Goal: Task Accomplishment & Management: Manage account settings

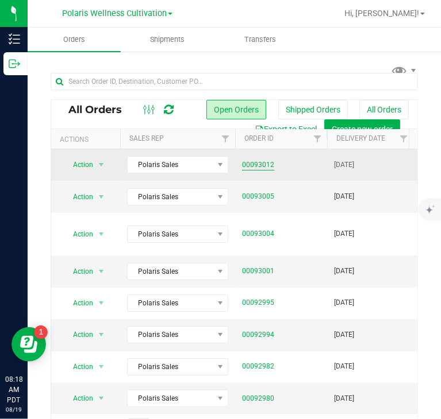
click at [265, 168] on link "00093012" at bounding box center [258, 165] width 32 height 11
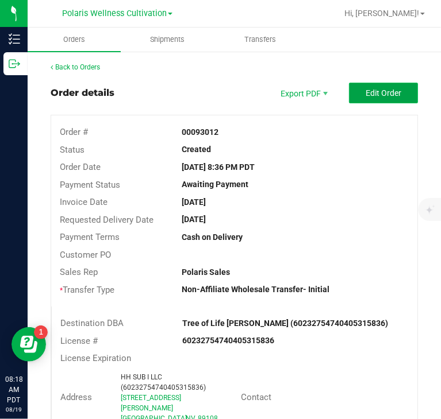
click at [386, 88] on span "Edit Order" at bounding box center [383, 92] width 36 height 9
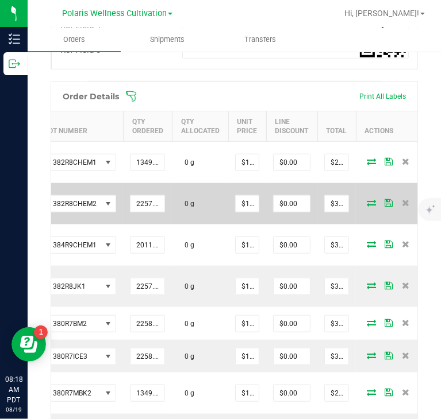
scroll to position [0, 294]
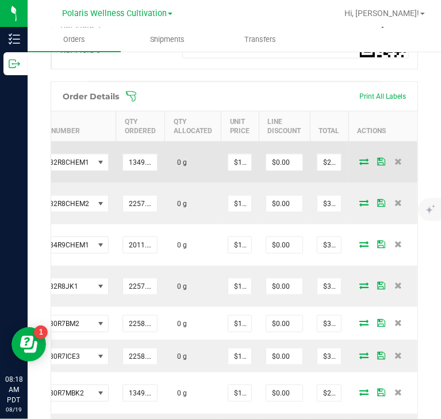
click at [359, 158] on icon at bounding box center [363, 161] width 9 height 7
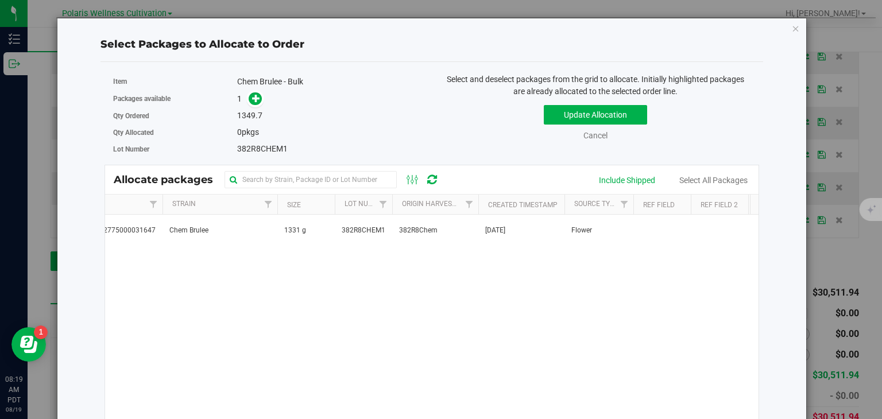
scroll to position [0, 0]
click at [440, 131] on link "Cancel" at bounding box center [596, 135] width 24 height 9
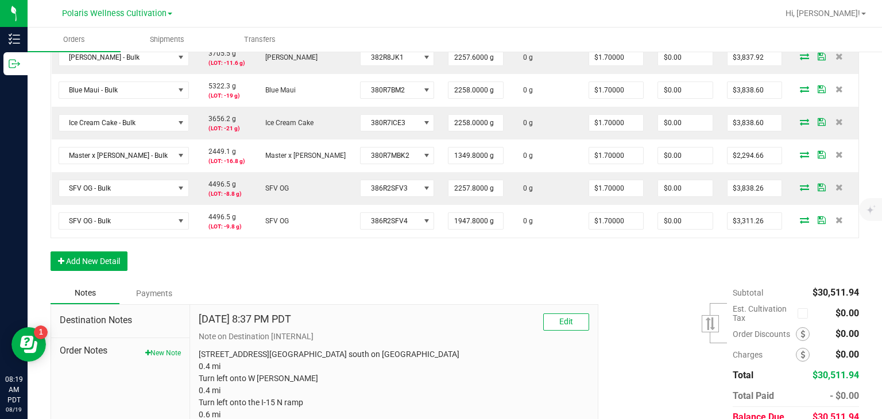
scroll to position [352, 0]
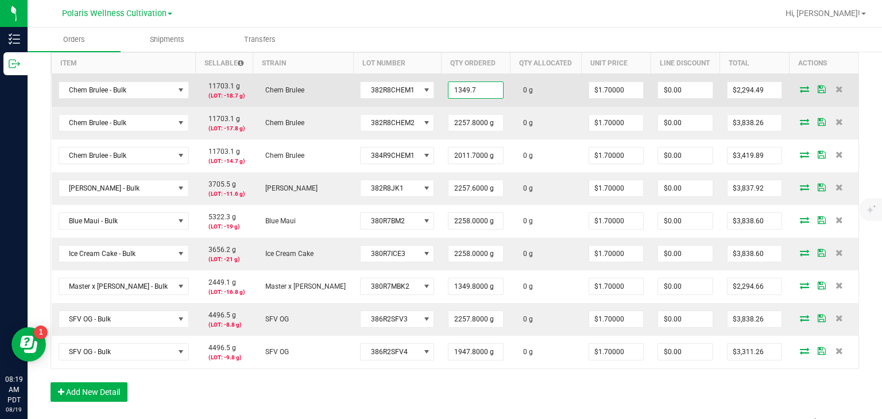
click at [440, 87] on input "1349.7" at bounding box center [476, 90] width 55 height 16
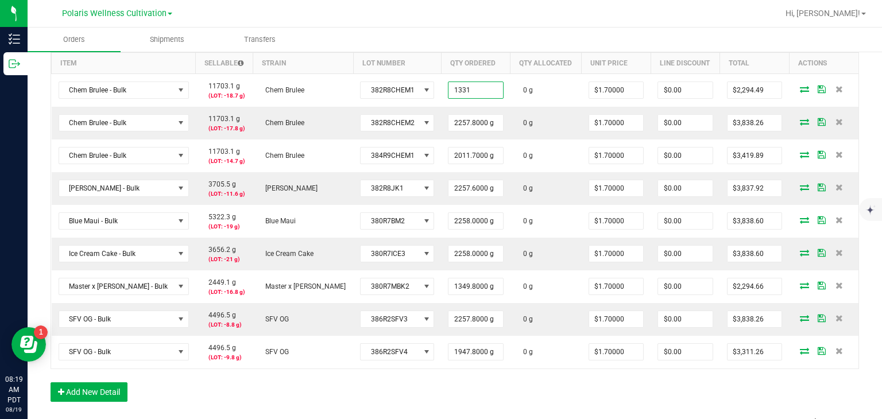
type input "1331.0000 g"
type input "$2,262.70"
click at [440, 380] on div "Order Details Print All Labels Item Sellable Strain Lot Number Qty Ordered Qty …" at bounding box center [455, 218] width 809 height 391
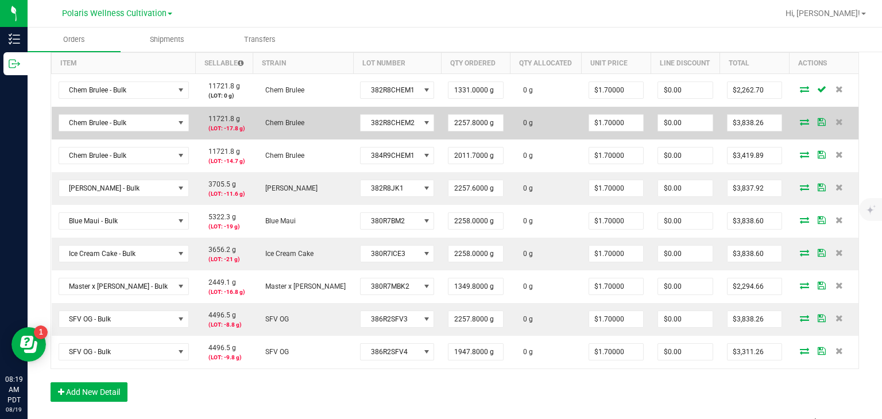
click at [440, 119] on icon at bounding box center [804, 121] width 9 height 7
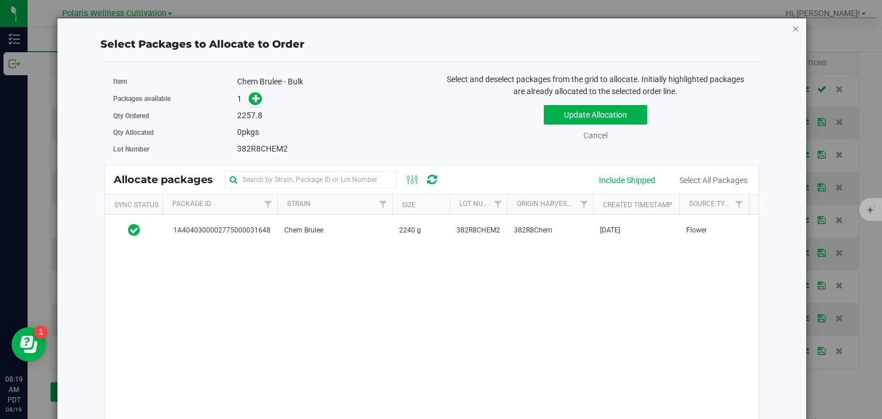
click at [440, 26] on icon "button" at bounding box center [796, 28] width 8 height 14
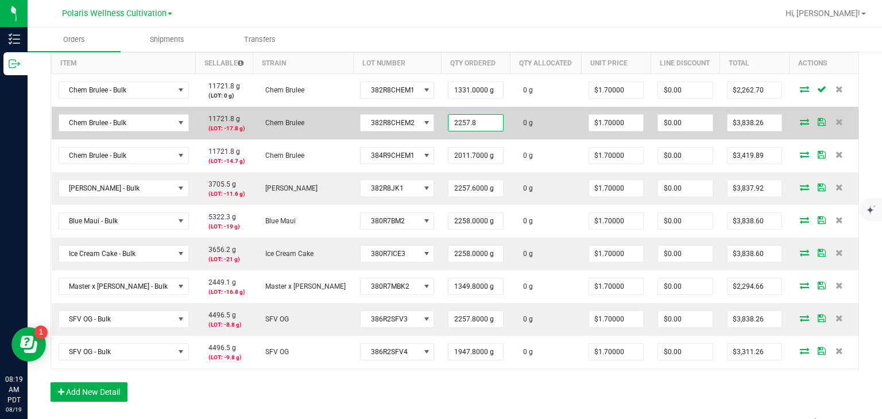
click at [440, 120] on input "2257.8" at bounding box center [476, 123] width 55 height 16
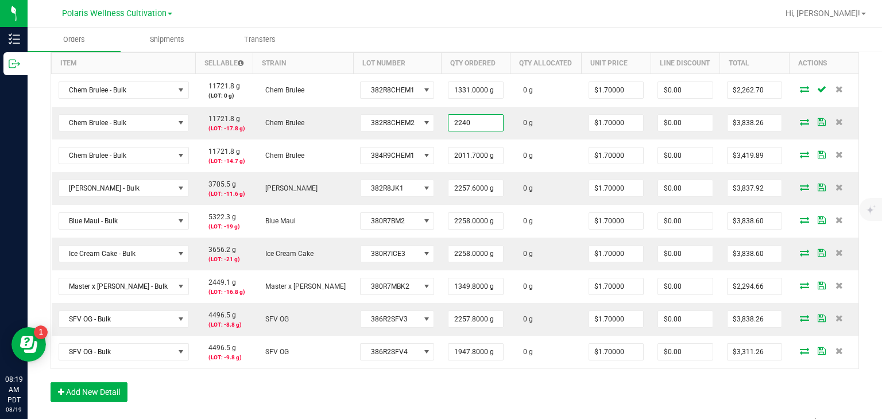
type input "2240.0000 g"
type input "$3,808.00"
click at [440, 30] on ul "Orders Shipments Transfers" at bounding box center [469, 40] width 882 height 25
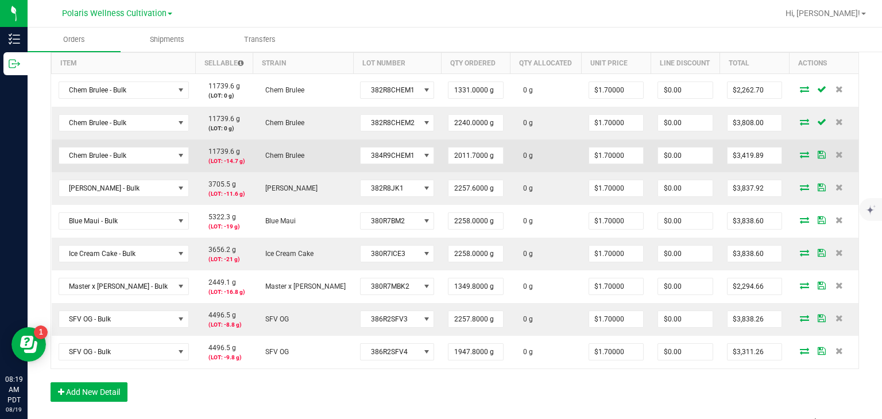
click at [440, 151] on icon at bounding box center [804, 154] width 9 height 7
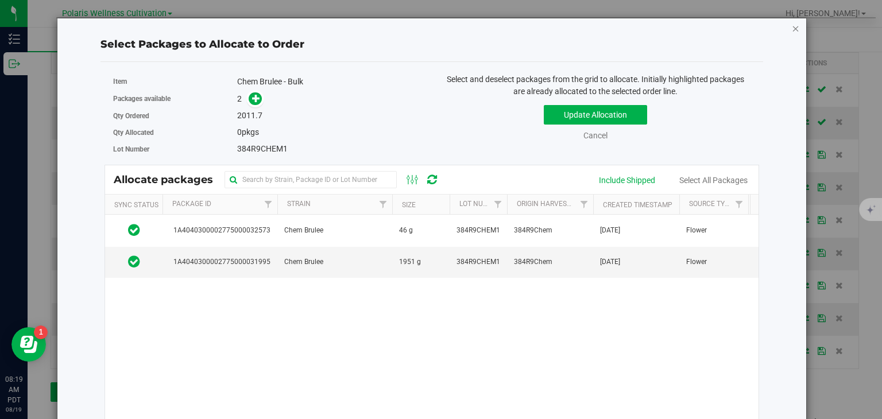
click at [440, 28] on icon "button" at bounding box center [796, 28] width 8 height 14
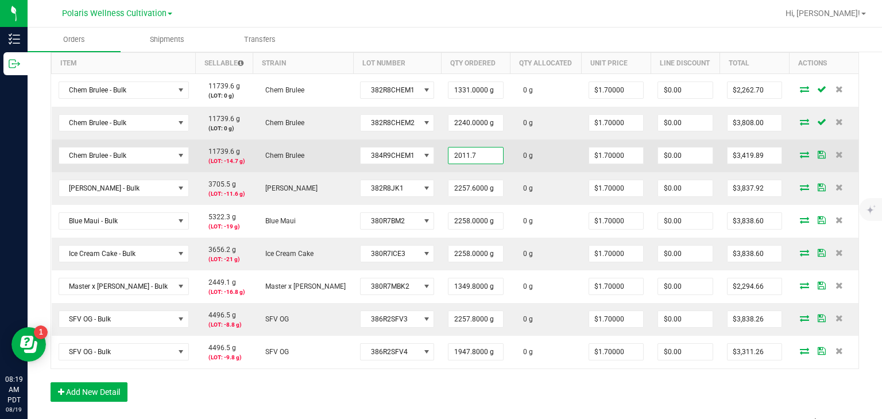
click at [440, 148] on input "2011.7" at bounding box center [476, 156] width 55 height 16
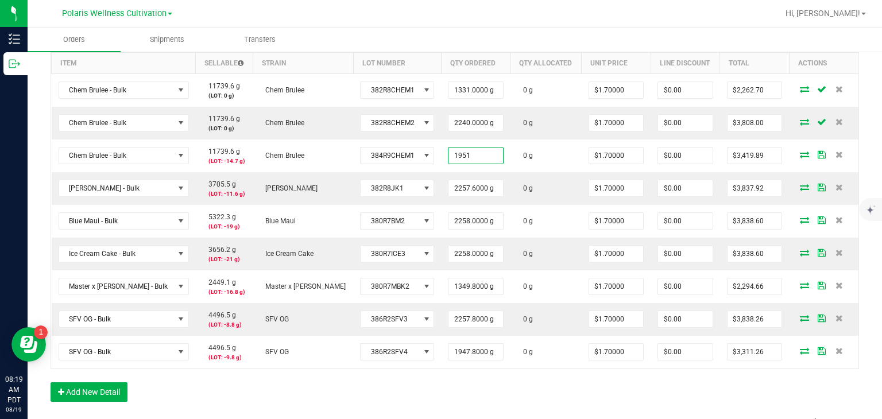
type input "1951.0000 g"
type input "$3,316.70"
click at [440, 391] on div "Order Details Print All Labels Item Sellable Strain Lot Number Qty Ordered Qty …" at bounding box center [455, 218] width 809 height 391
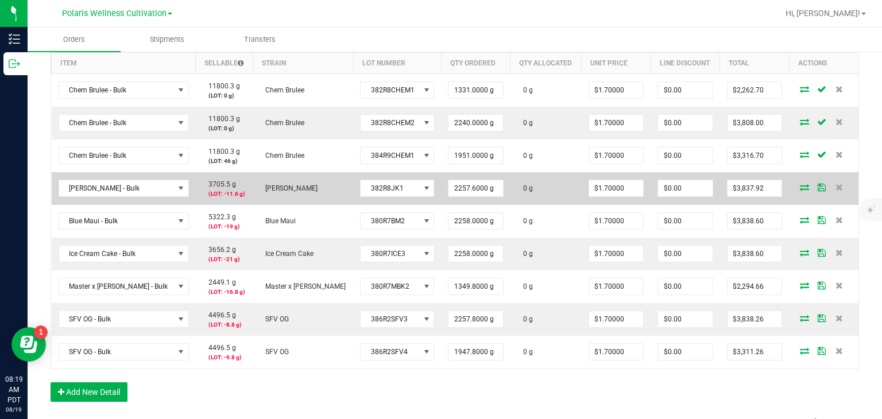
click at [440, 185] on icon at bounding box center [804, 187] width 9 height 7
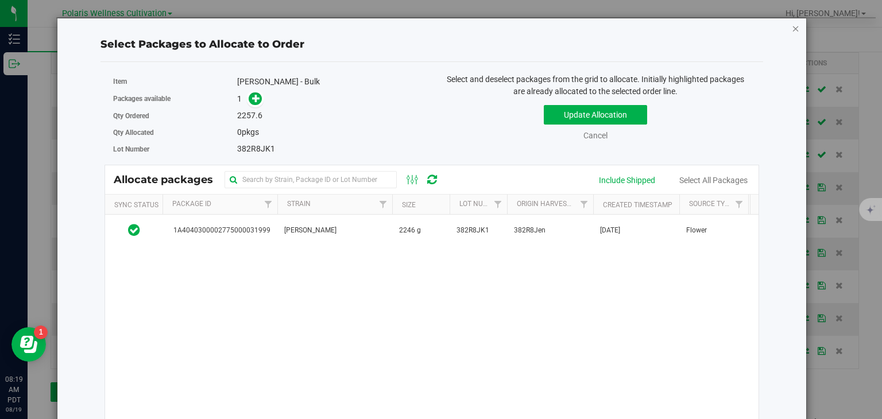
click at [440, 30] on icon "button" at bounding box center [796, 28] width 8 height 14
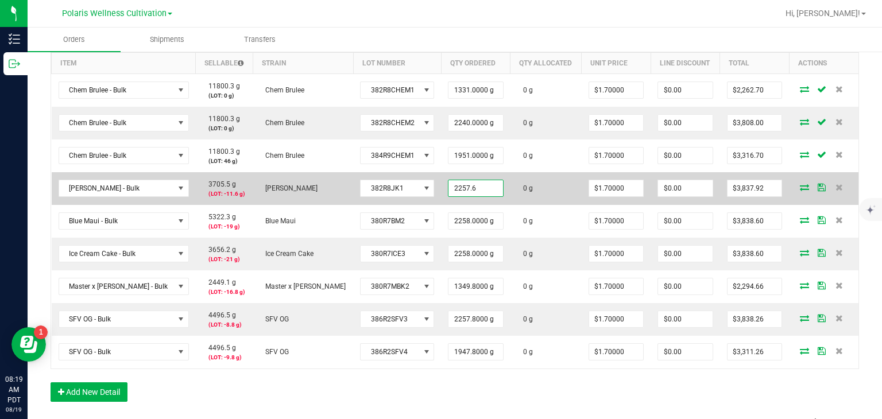
click at [440, 195] on input "2257.6" at bounding box center [476, 188] width 55 height 16
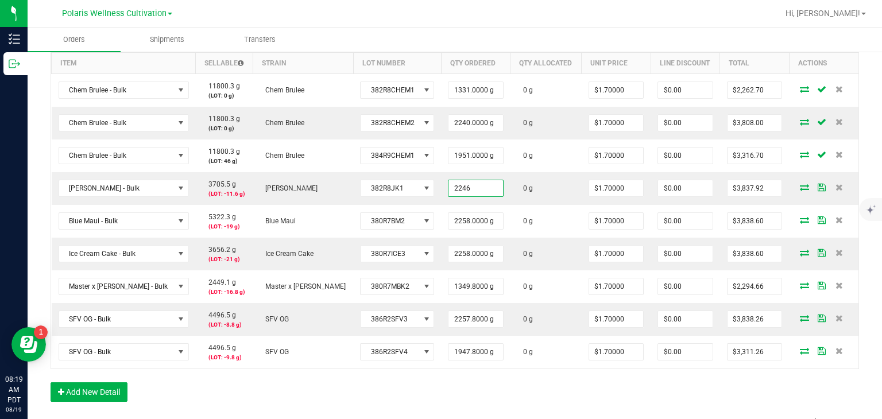
type input "2246.0000 g"
type input "$3,818.20"
click at [440, 396] on div "Order Details Print All Labels Item Sellable Strain Lot Number Qty Ordered Qty …" at bounding box center [455, 218] width 809 height 391
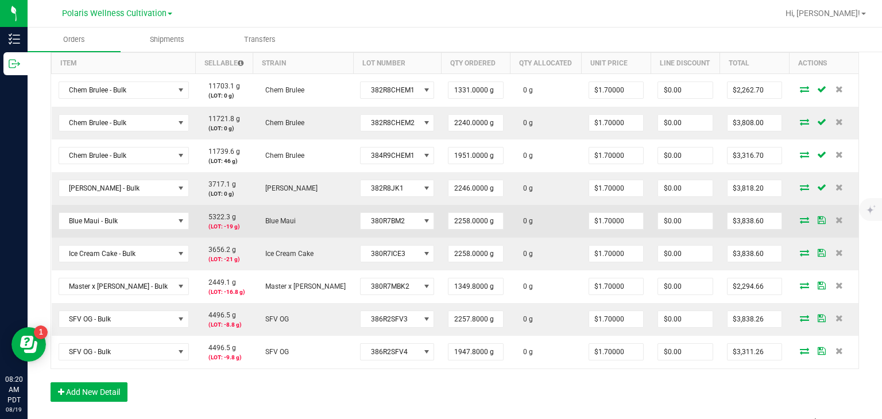
click at [440, 221] on icon at bounding box center [804, 220] width 9 height 7
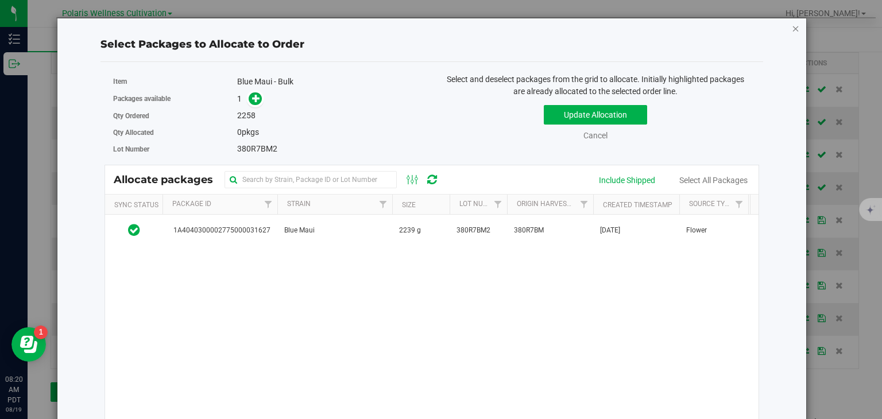
click at [440, 26] on icon "button" at bounding box center [796, 28] width 8 height 14
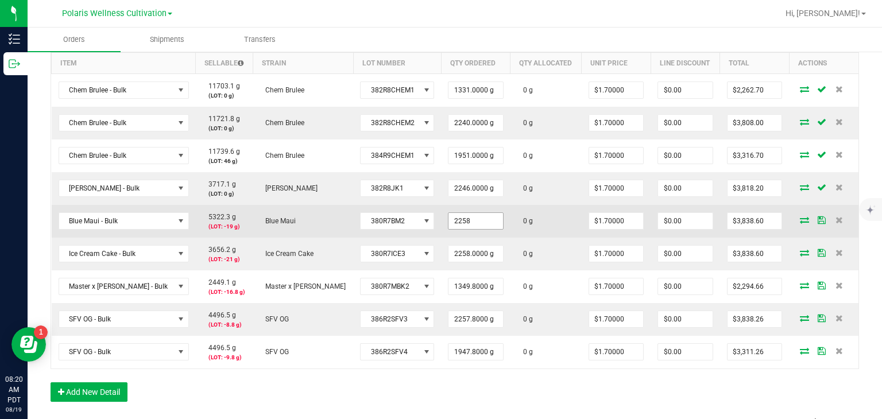
click at [440, 216] on input "2258" at bounding box center [476, 221] width 55 height 16
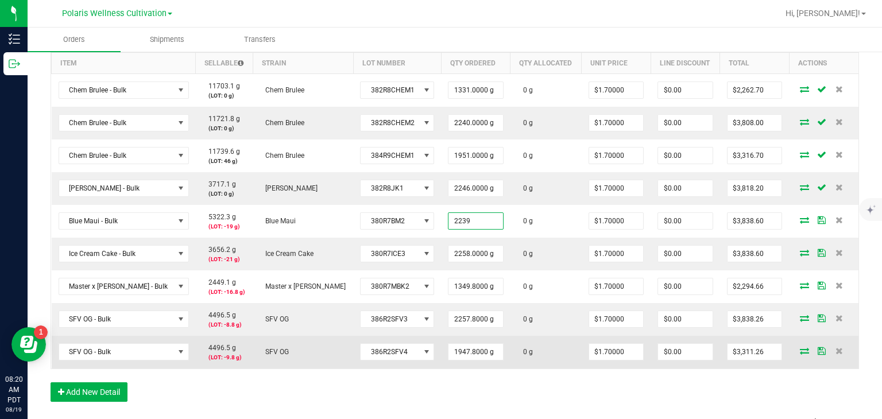
type input "2239.0000 g"
type input "$3,806.30"
click at [440, 367] on td "1947.8000 g" at bounding box center [476, 352] width 70 height 33
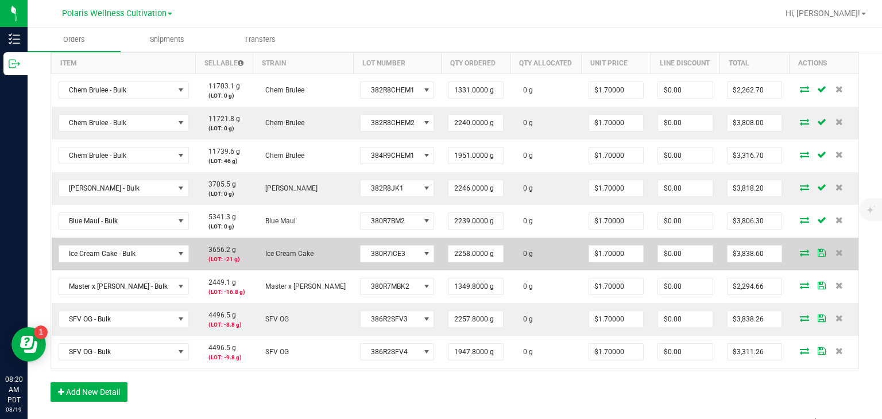
click at [440, 252] on icon at bounding box center [804, 252] width 9 height 7
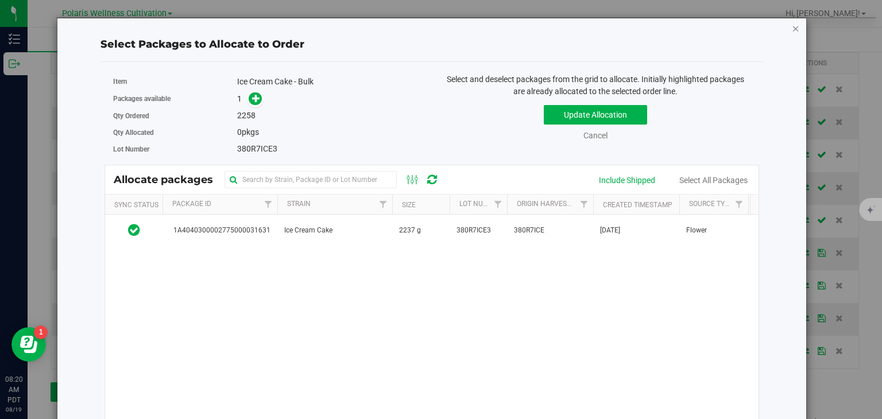
click at [440, 31] on icon "button" at bounding box center [796, 28] width 8 height 14
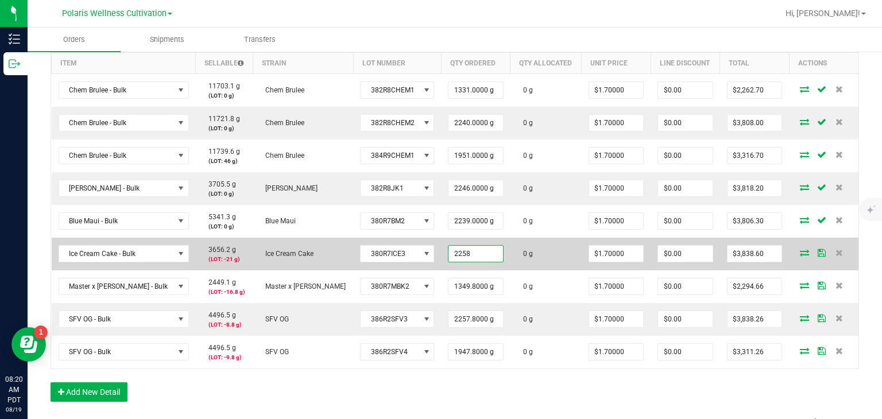
click at [440, 246] on input "2258" at bounding box center [476, 254] width 55 height 16
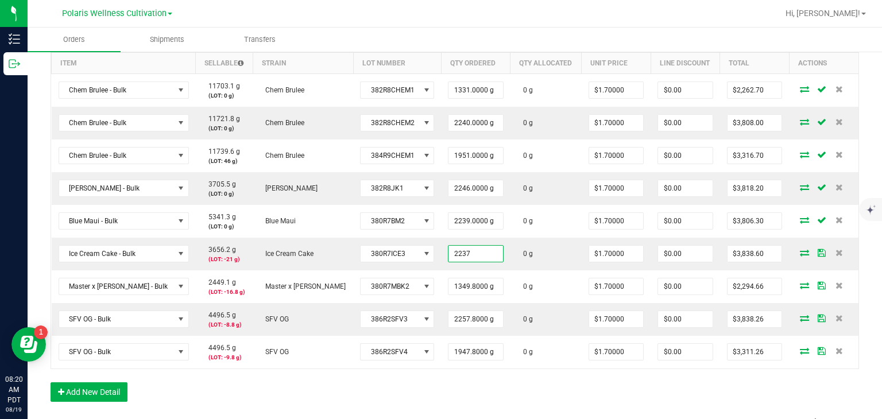
type input "2237.0000 g"
type input "$3,802.90"
click at [440, 396] on div "Order Details Print All Labels Item Sellable Strain Lot Number Qty Ordered Qty …" at bounding box center [455, 218] width 809 height 391
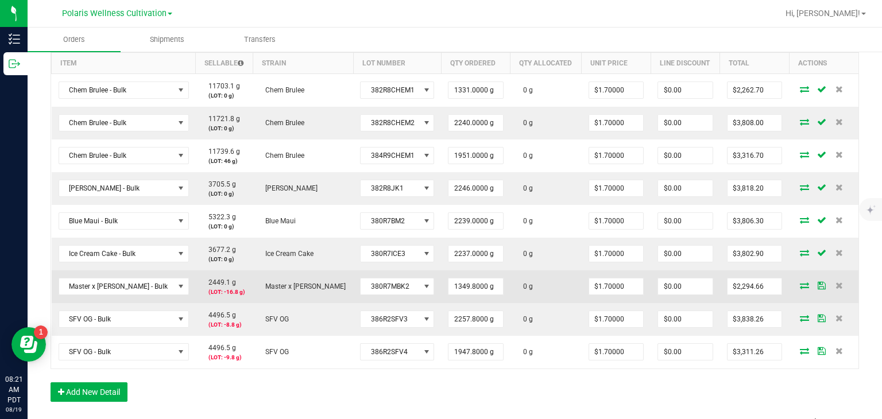
click at [440, 283] on icon at bounding box center [804, 285] width 9 height 7
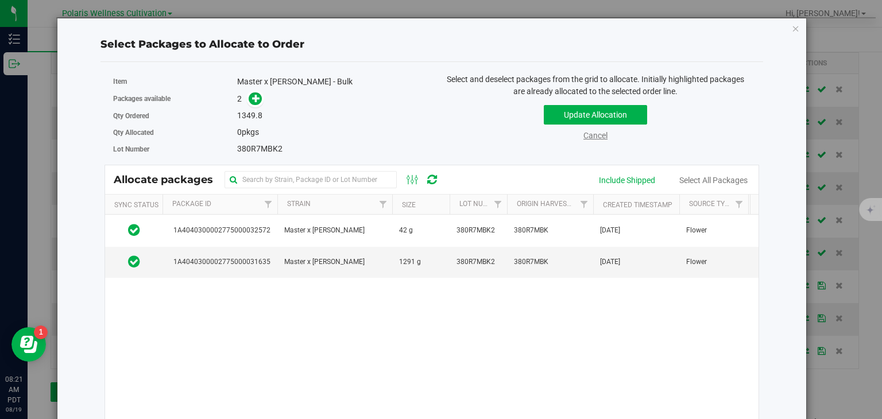
click at [440, 136] on link "Cancel" at bounding box center [596, 135] width 24 height 9
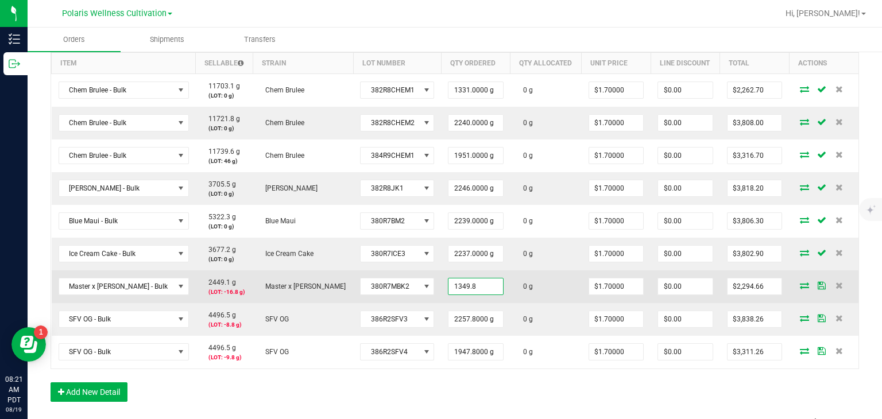
click at [440, 290] on input "1349.8" at bounding box center [476, 287] width 55 height 16
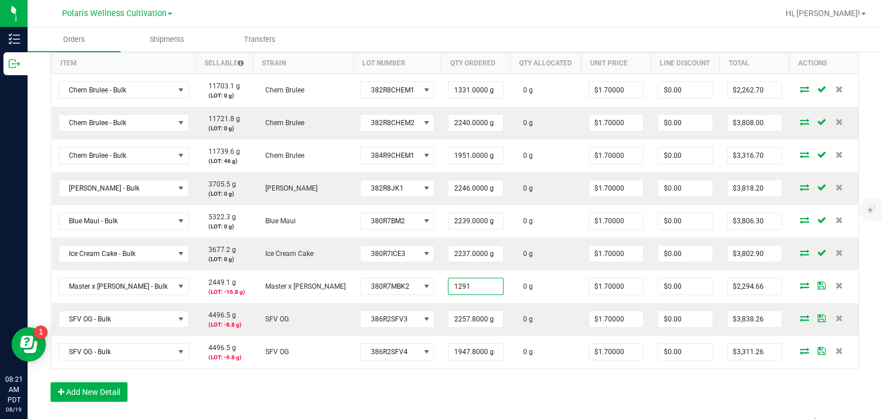
type input "1291.0000 g"
type input "$2,194.70"
click at [440, 379] on div "Order Details Print All Labels Item Sellable Strain Lot Number Qty Ordered Qty …" at bounding box center [455, 218] width 809 height 391
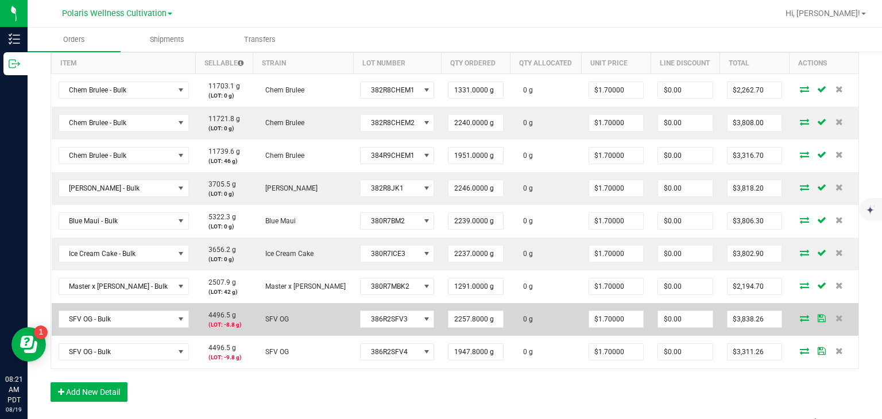
click at [440, 317] on icon at bounding box center [804, 318] width 9 height 7
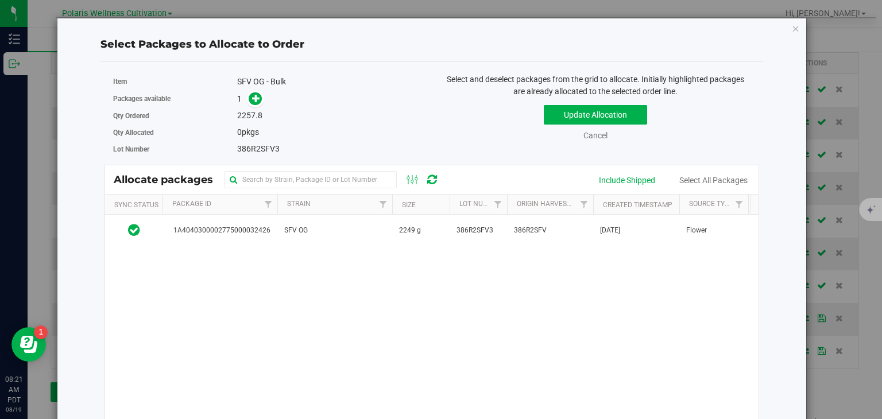
click at [440, 6] on div "Select Packages to Allocate to Order Item SFV OG - Bulk Packages available 1 Qt…" at bounding box center [445, 209] width 891 height 419
click at [440, 136] on link "Cancel" at bounding box center [596, 135] width 24 height 9
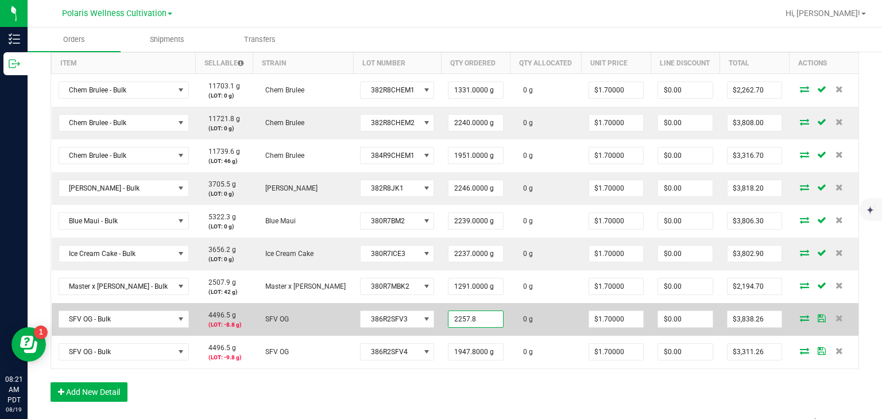
click at [440, 315] on input "2257.8" at bounding box center [476, 319] width 55 height 16
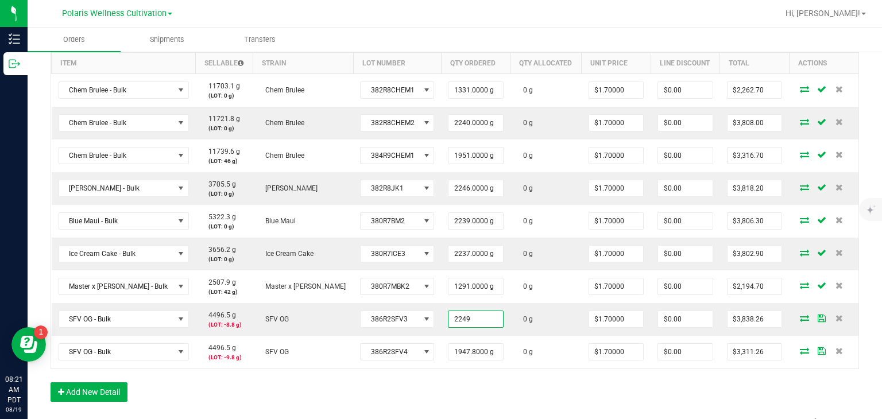
type input "2249.0000 g"
type input "$3,823.30"
click at [440, 377] on div "Order Details Print All Labels Item Sellable Strain Lot Number Qty Ordered Qty …" at bounding box center [455, 218] width 809 height 391
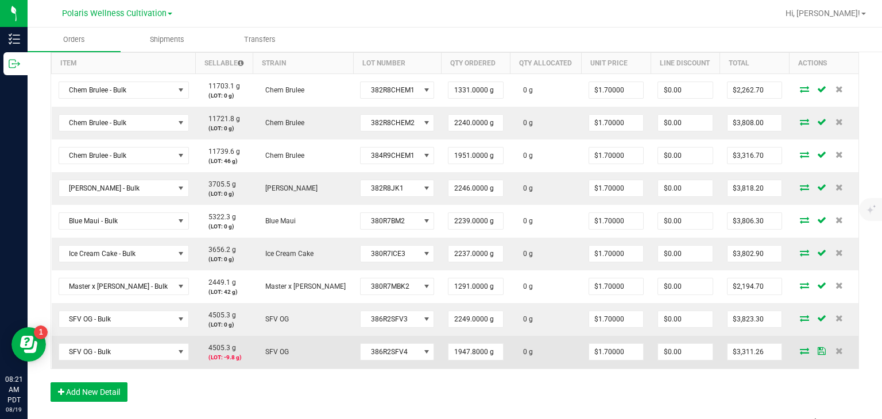
click at [440, 349] on icon at bounding box center [804, 351] width 9 height 7
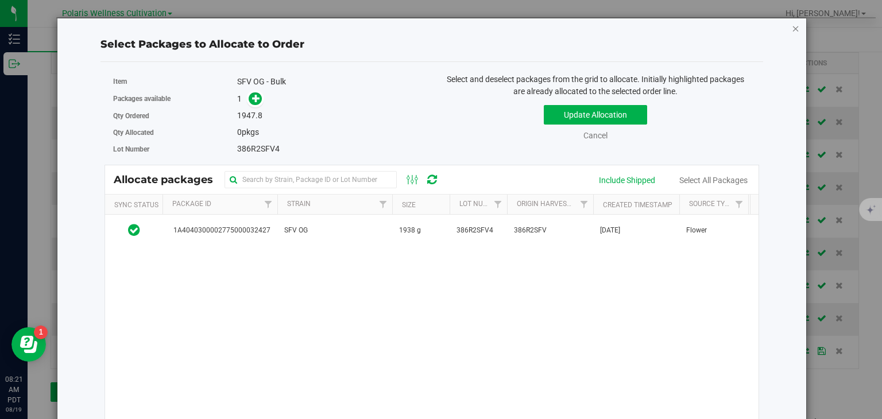
click at [440, 25] on icon "button" at bounding box center [796, 28] width 8 height 14
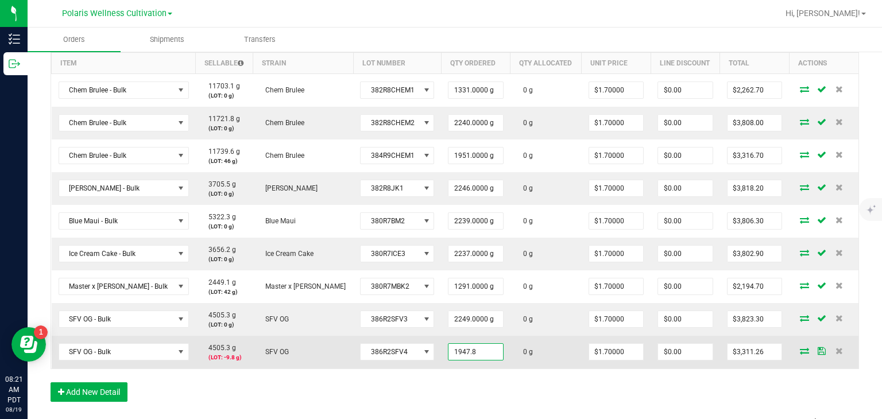
click at [440, 350] on input "1947.8" at bounding box center [476, 352] width 55 height 16
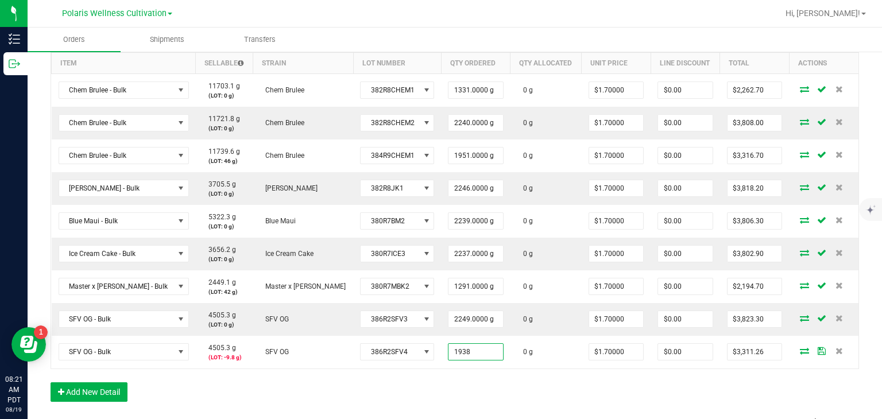
type input "1938.0000 g"
type input "$3,294.60"
click at [440, 396] on div "Order Details Print All Labels Item Sellable Strain Lot Number Qty Ordered Qty …" at bounding box center [455, 218] width 809 height 391
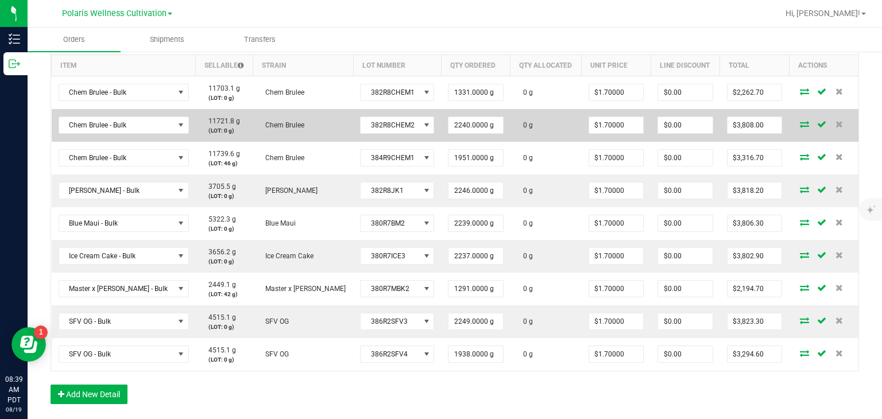
scroll to position [324, 0]
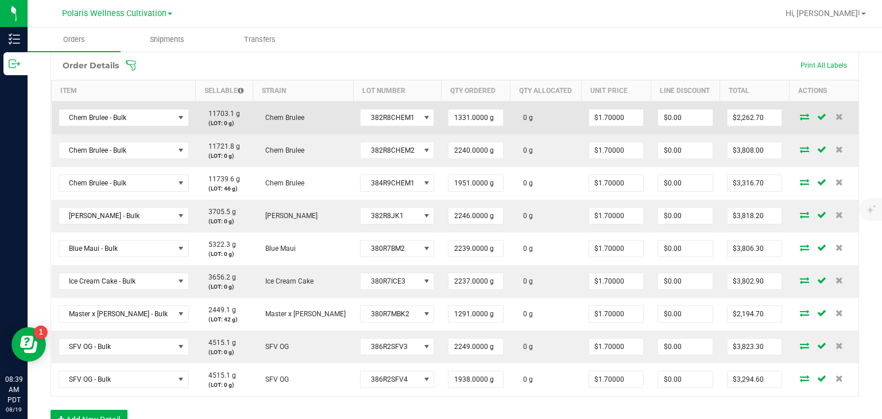
click at [440, 113] on icon at bounding box center [804, 116] width 9 height 7
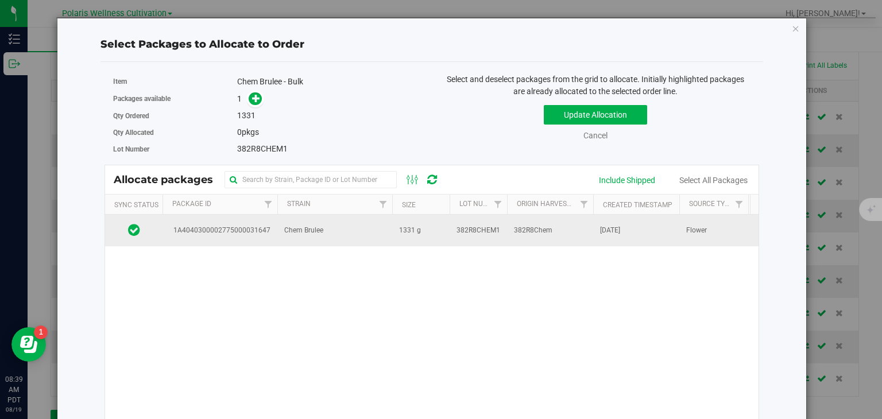
click at [440, 222] on td "382R8Chem" at bounding box center [550, 230] width 86 height 31
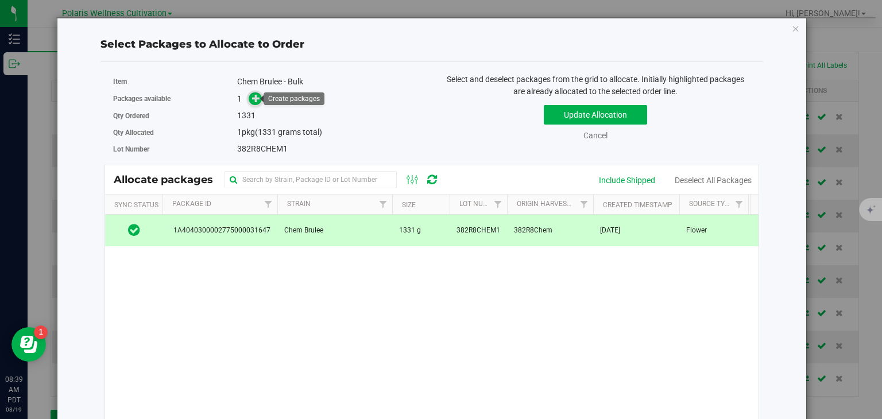
click at [253, 99] on icon at bounding box center [256, 98] width 8 height 8
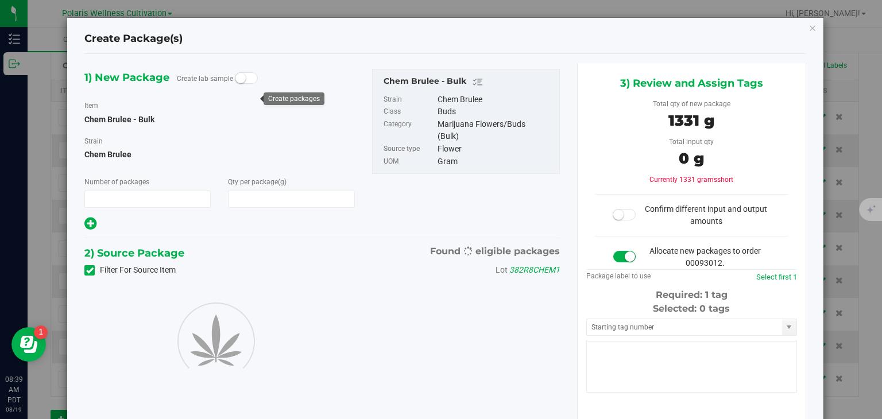
type input "1"
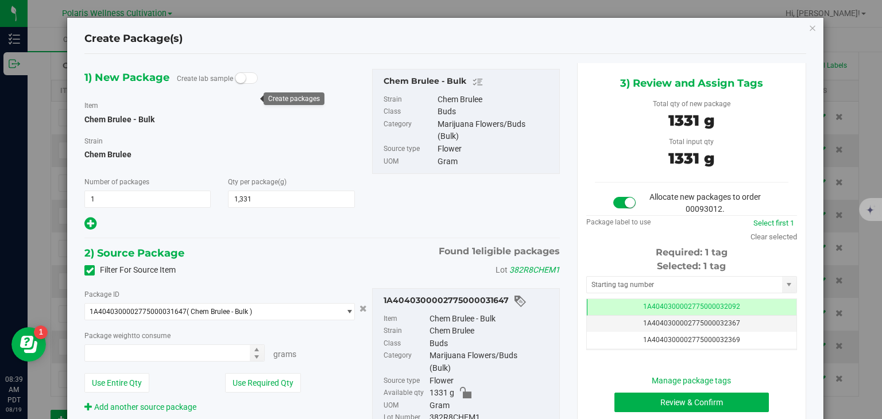
type input "1,331.0000"
type input "1331.0000 g"
click at [440, 283] on input "text" at bounding box center [684, 285] width 195 height 16
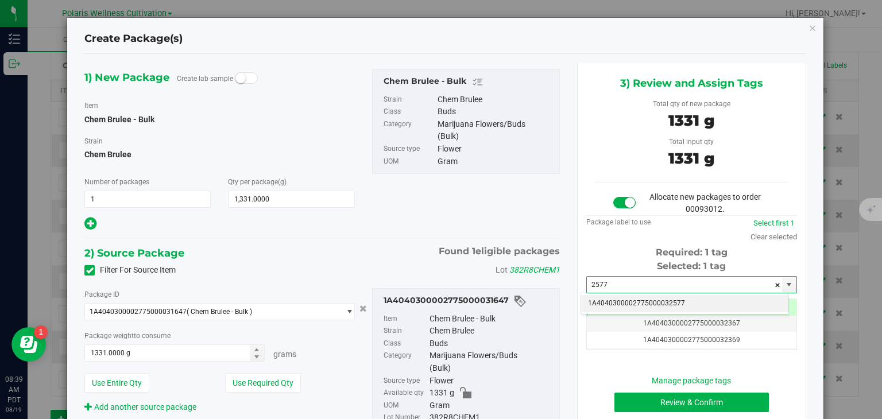
click at [440, 302] on li "1A4040300002775000032577" at bounding box center [684, 303] width 207 height 17
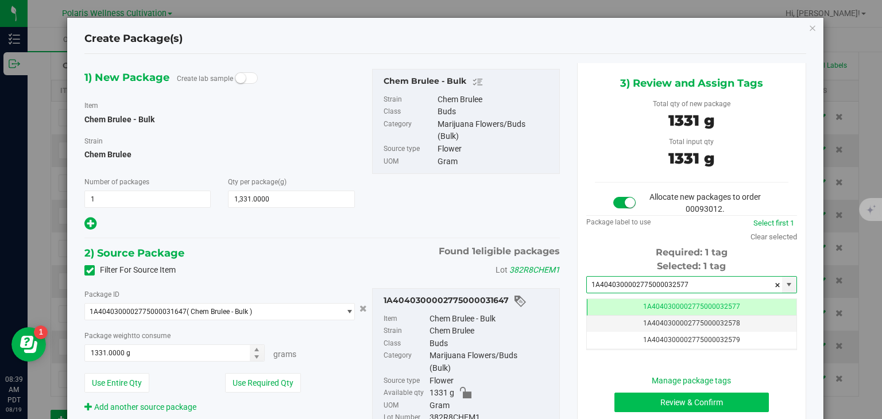
type input "1A4040300002775000032577"
click at [440, 401] on button "Review & Confirm" at bounding box center [692, 403] width 155 height 20
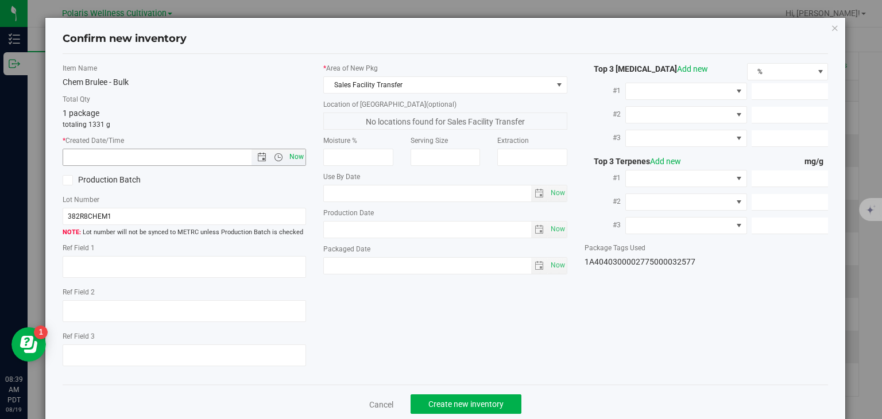
click at [294, 160] on span "Now" at bounding box center [297, 157] width 20 height 17
type input "[DATE] 8:39 AM"
click at [440, 398] on button "Create new inventory" at bounding box center [466, 405] width 111 height 20
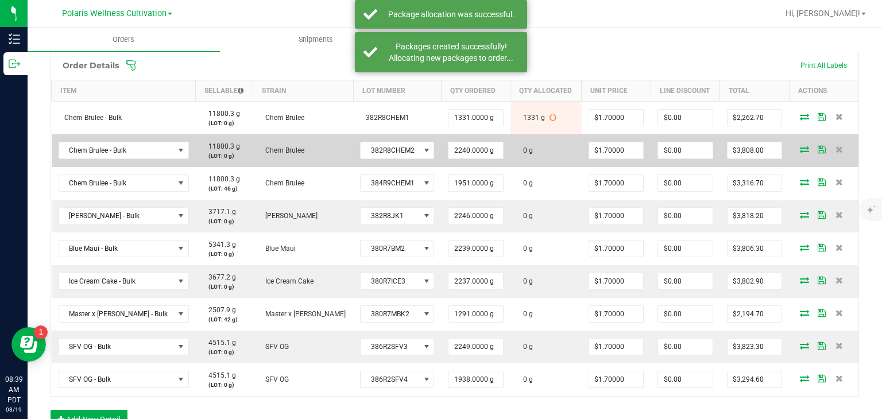
click at [440, 152] on icon at bounding box center [804, 149] width 9 height 7
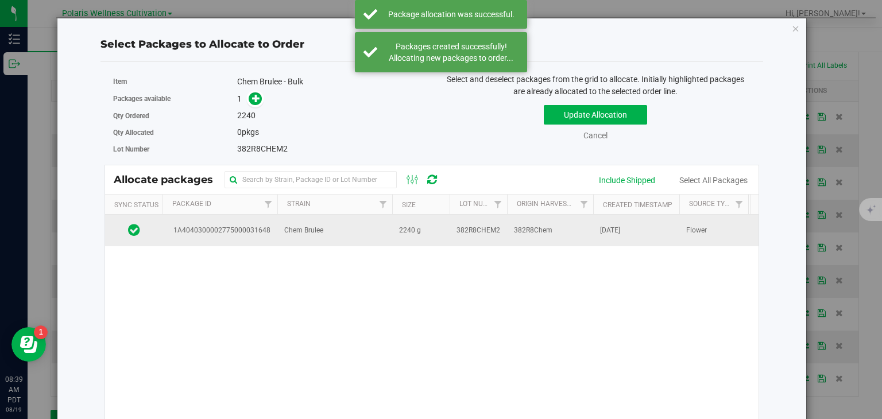
click at [440, 243] on td "382R8Chem" at bounding box center [550, 230] width 86 height 31
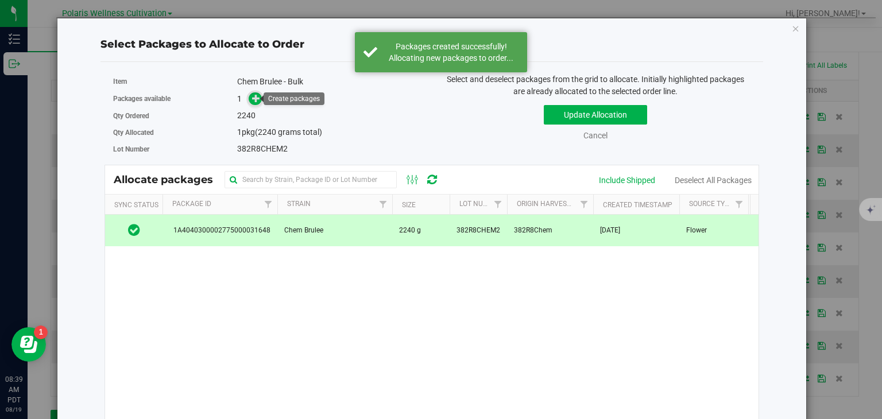
click at [249, 96] on span at bounding box center [255, 98] width 13 height 13
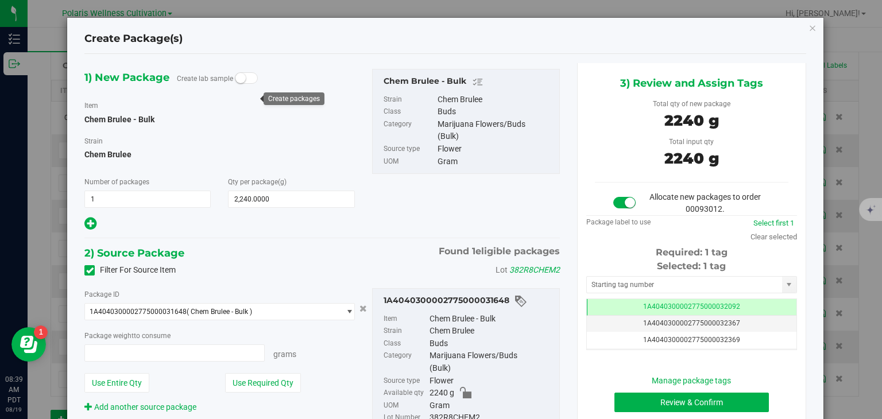
type input "2240.0000 g"
click at [440, 283] on input "text" at bounding box center [684, 285] width 195 height 16
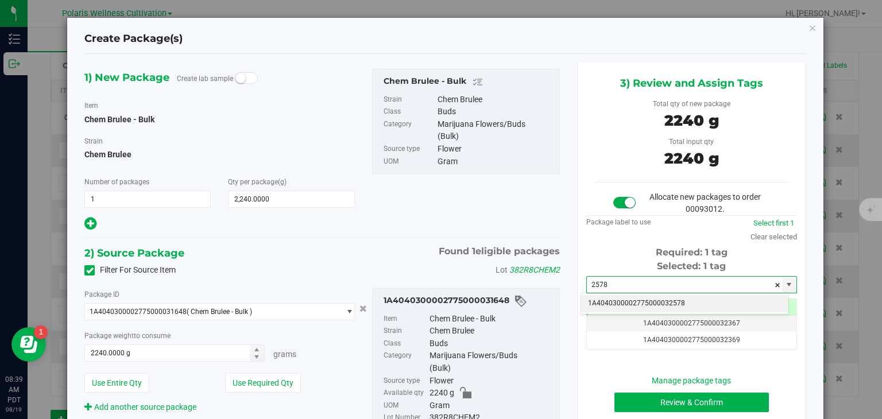
click at [440, 297] on li "1A4040300002775000032578" at bounding box center [684, 303] width 207 height 17
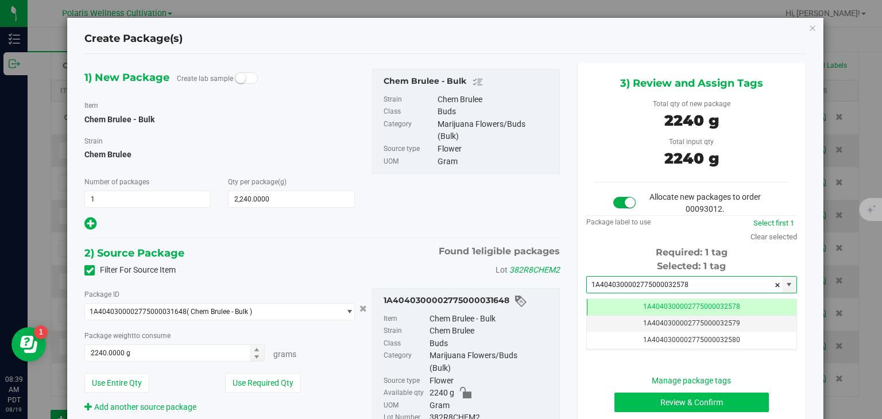
type input "1A4040300002775000032578"
click at [440, 408] on button "Review & Confirm" at bounding box center [692, 403] width 155 height 20
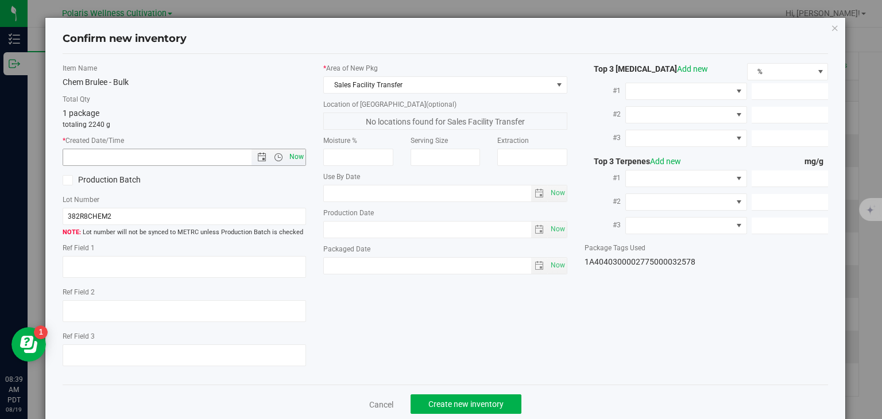
click at [295, 155] on span "Now" at bounding box center [297, 157] width 20 height 17
type input "[DATE] 8:39 AM"
click at [438, 400] on span "Create new inventory" at bounding box center [466, 404] width 75 height 9
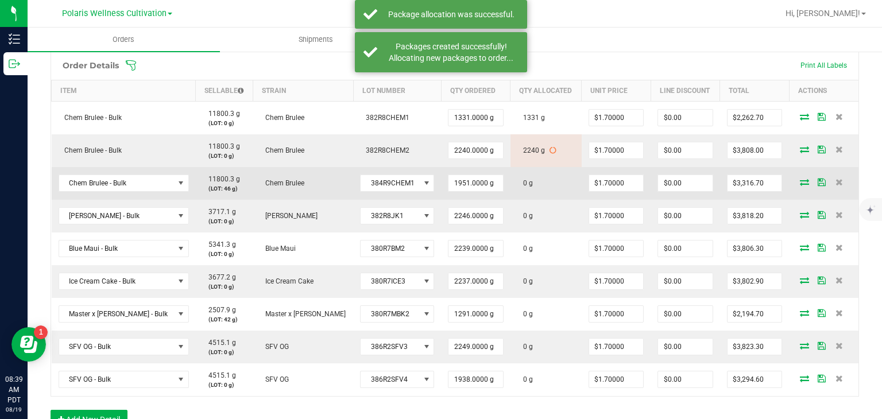
click at [440, 182] on icon at bounding box center [804, 182] width 9 height 7
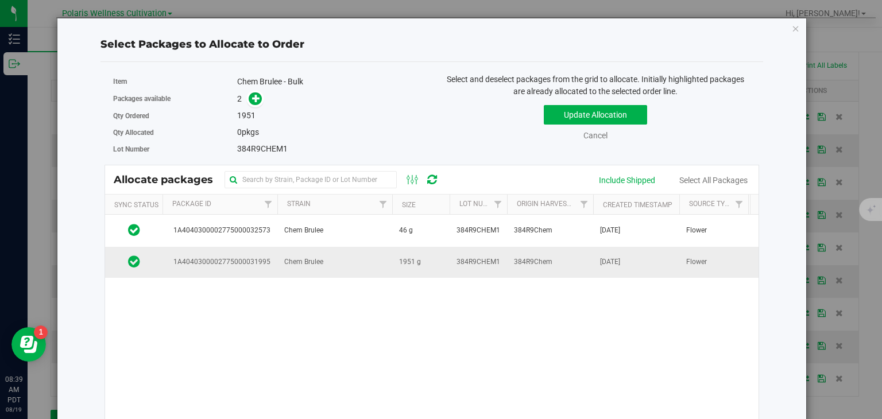
click at [440, 255] on td "1951 g" at bounding box center [420, 262] width 57 height 31
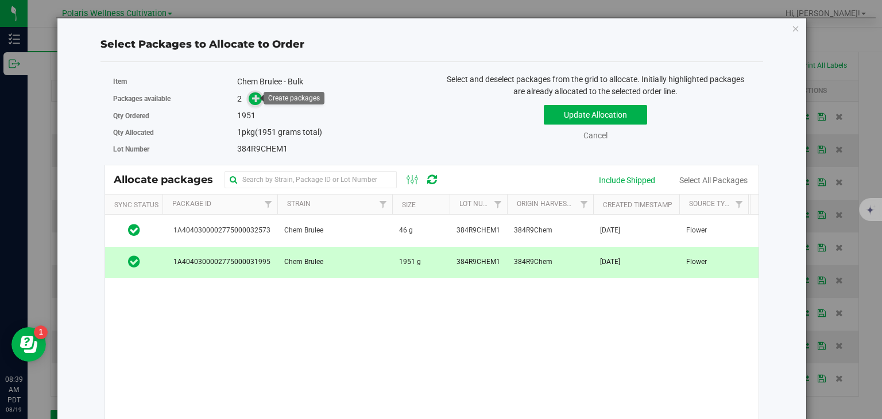
click at [257, 100] on icon at bounding box center [256, 98] width 8 height 8
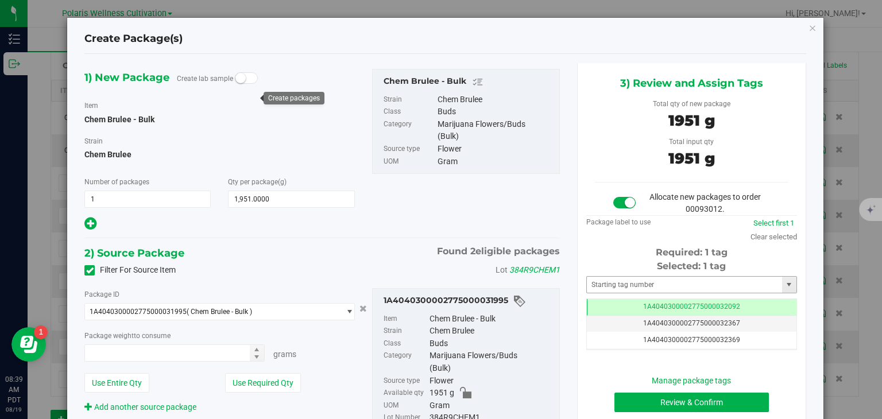
type input "1951.0000 g"
click at [440, 277] on input "text" at bounding box center [684, 285] width 195 height 16
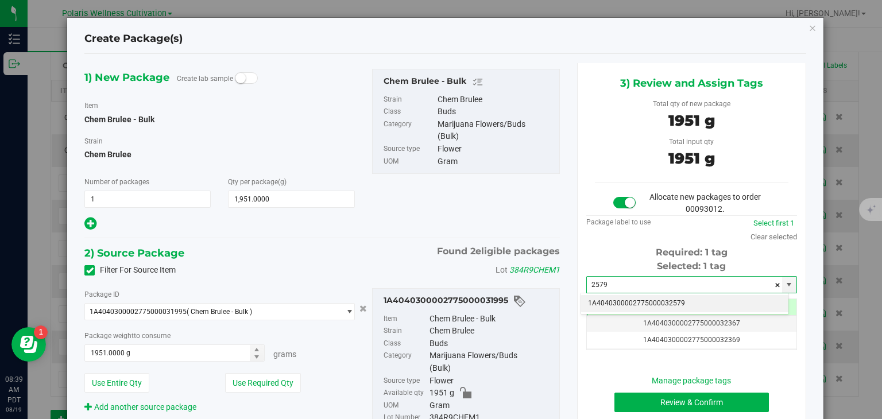
click at [440, 302] on li "1A4040300002775000032579" at bounding box center [684, 303] width 207 height 17
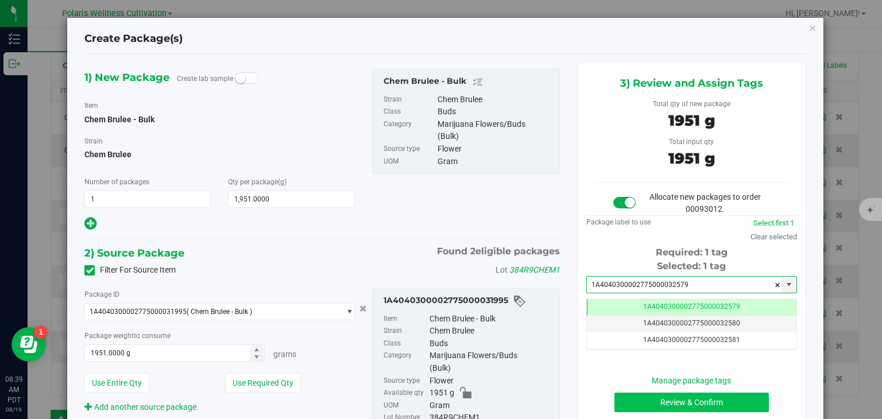
type input "1A4040300002775000032579"
click at [440, 407] on button "Review & Confirm" at bounding box center [692, 403] width 155 height 20
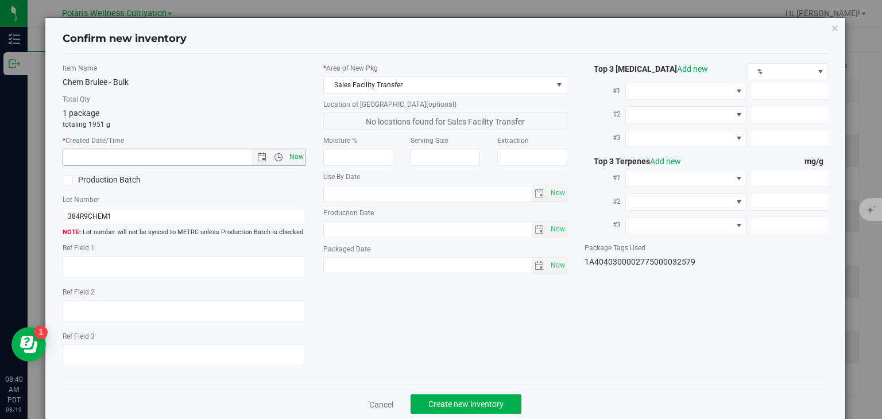
click at [295, 157] on span "Now" at bounding box center [297, 157] width 20 height 17
type input "[DATE] 8:40 AM"
click at [440, 396] on button "Create new inventory" at bounding box center [466, 405] width 111 height 20
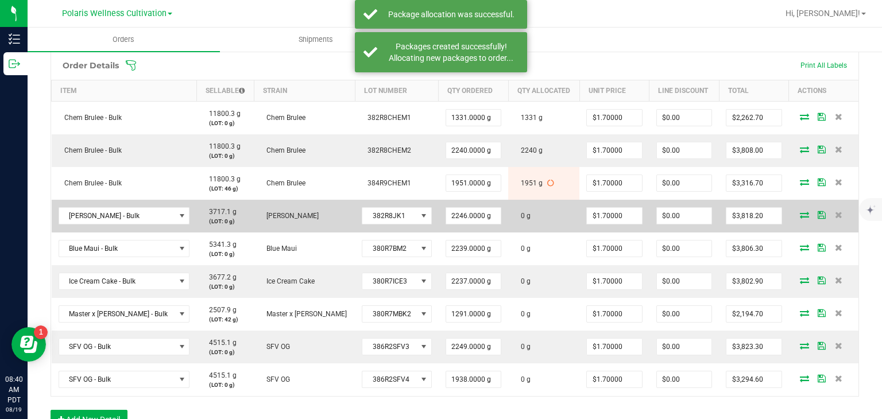
click at [440, 213] on icon at bounding box center [804, 214] width 9 height 7
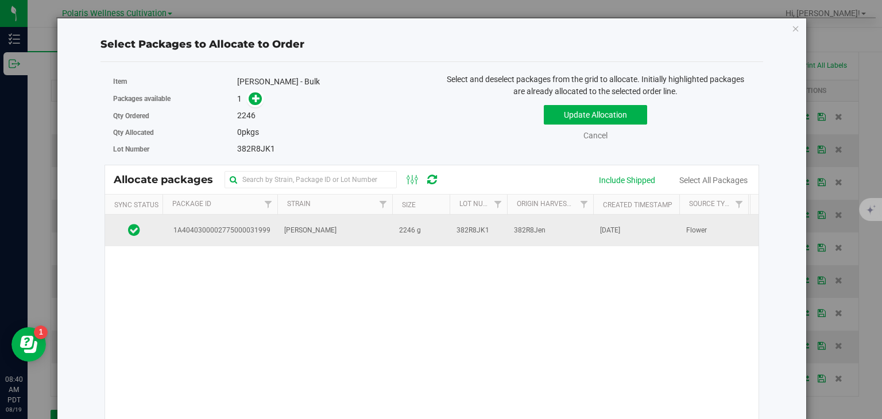
click at [440, 226] on td "382R8JK1" at bounding box center [478, 230] width 57 height 31
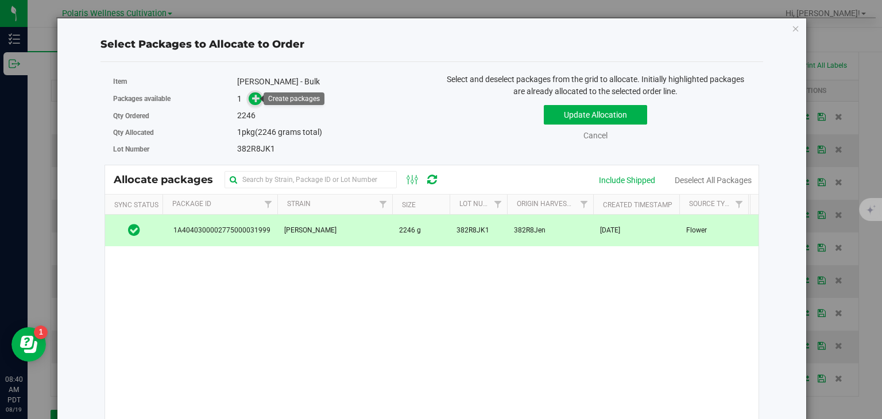
click at [252, 99] on icon at bounding box center [256, 98] width 8 height 8
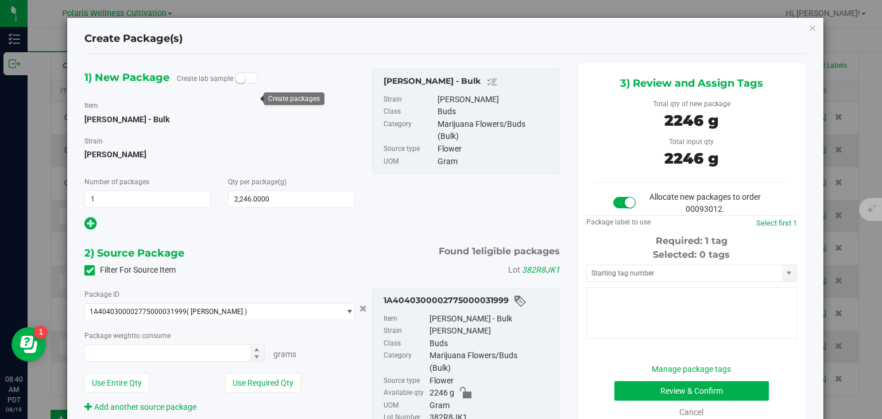
type input "2246.0000 g"
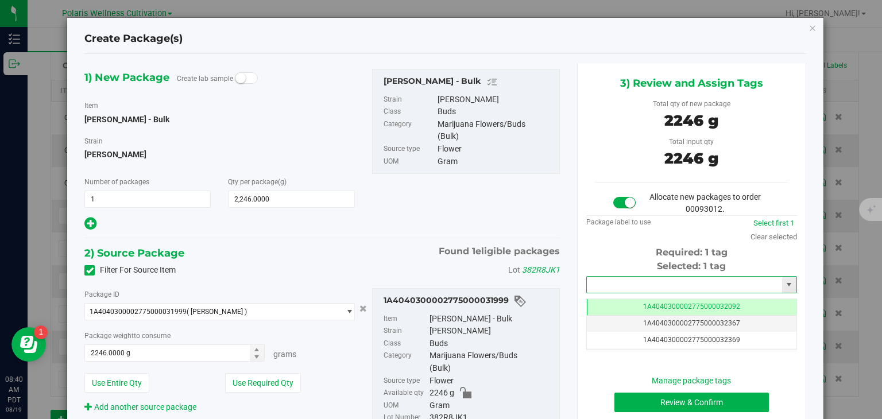
click at [440, 281] on input "text" at bounding box center [684, 285] width 195 height 16
click at [440, 307] on li "1A4040300002775000032580" at bounding box center [684, 303] width 207 height 17
type input "1A4040300002775000032580"
click at [440, 403] on button "Review & Confirm" at bounding box center [692, 403] width 155 height 20
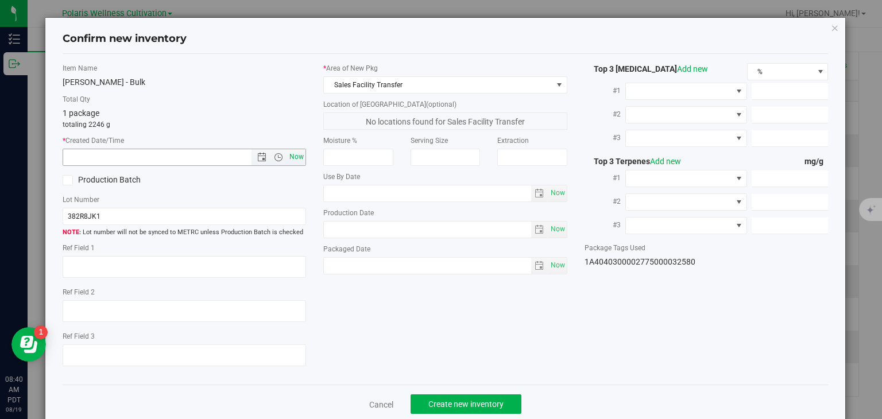
click at [298, 155] on span "Now" at bounding box center [297, 157] width 20 height 17
type input "[DATE] 8:40 AM"
click at [440, 400] on span "Create new inventory" at bounding box center [466, 404] width 75 height 9
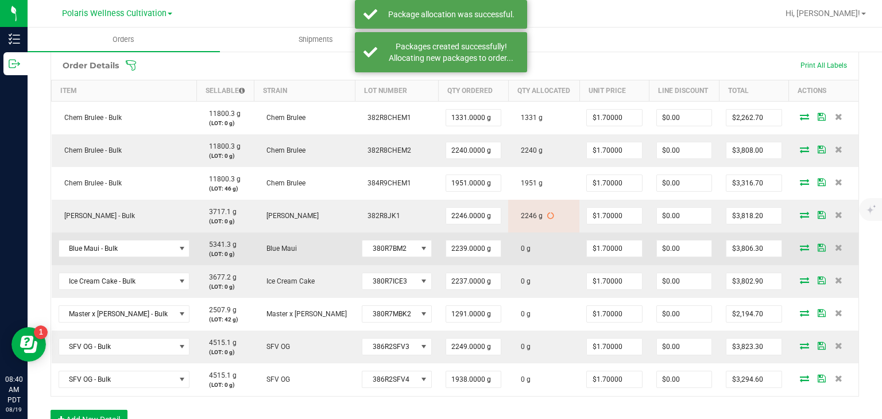
click at [440, 249] on icon at bounding box center [804, 247] width 9 height 7
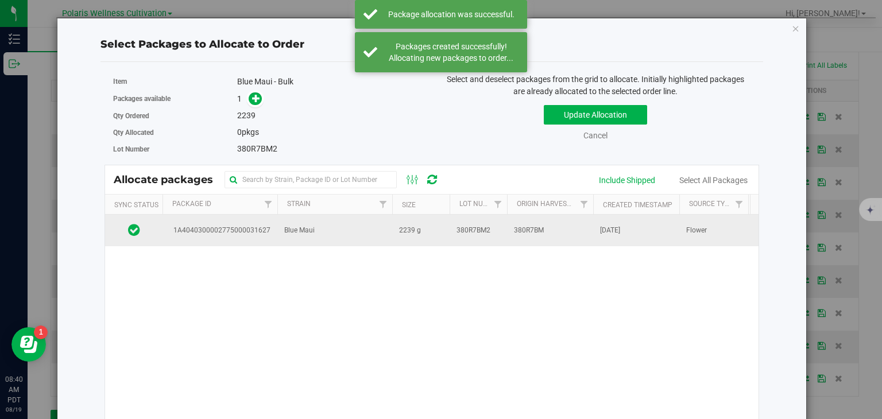
click at [415, 229] on span "2239 g" at bounding box center [410, 230] width 22 height 11
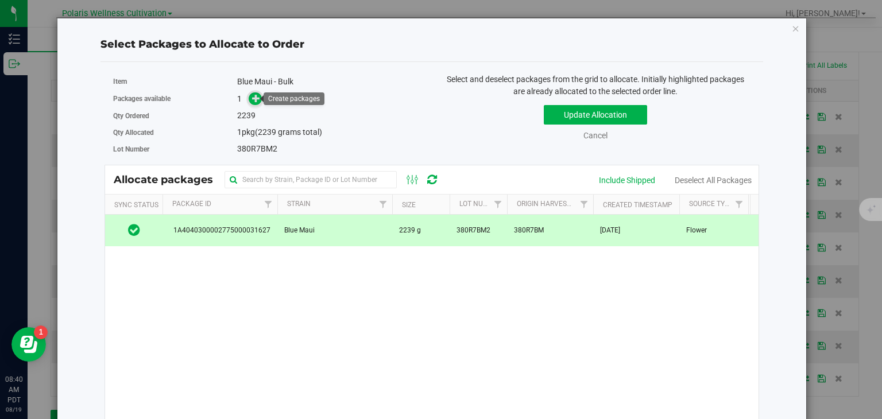
click at [249, 97] on span at bounding box center [255, 98] width 13 height 13
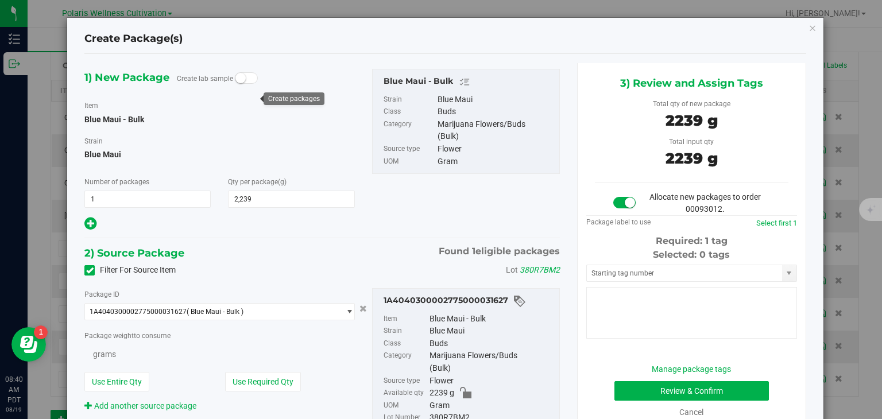
type input "2,239.0000"
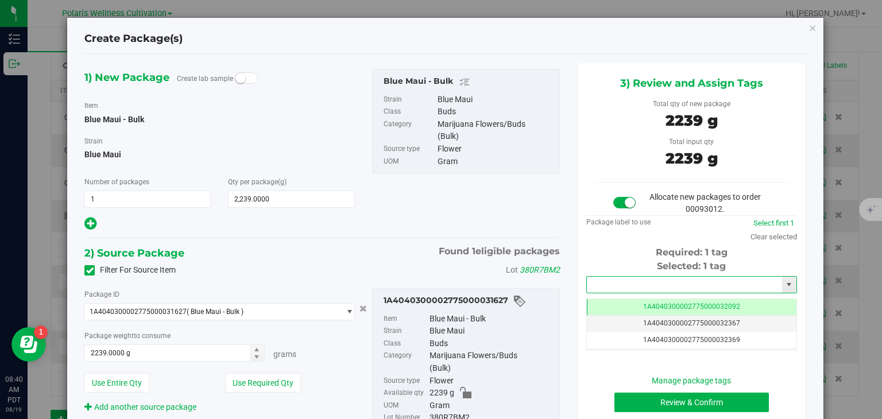
click at [440, 279] on input "text" at bounding box center [684, 285] width 195 height 16
click at [440, 311] on li "1A4040300002775000032581" at bounding box center [684, 303] width 207 height 17
type input "1A4040300002775000032581"
click at [440, 410] on button "Review & Confirm" at bounding box center [692, 403] width 155 height 20
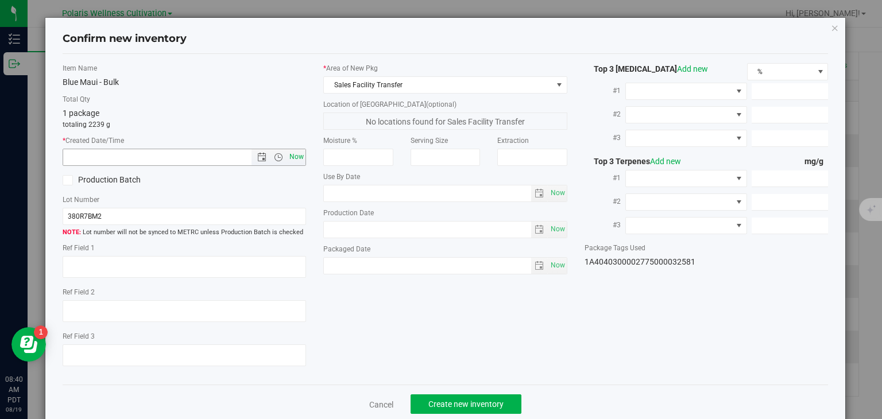
click at [294, 163] on span "Now" at bounding box center [297, 157] width 20 height 17
type input "[DATE] 8:40 AM"
click at [440, 408] on span "Create new inventory" at bounding box center [466, 404] width 75 height 9
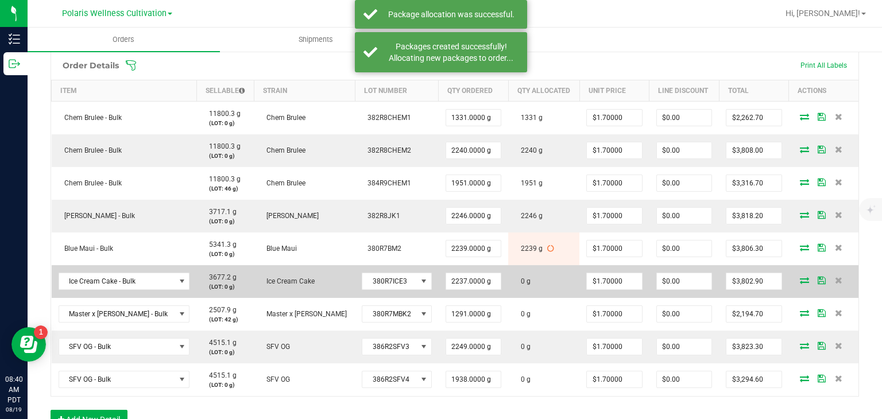
click at [440, 277] on icon at bounding box center [804, 280] width 9 height 7
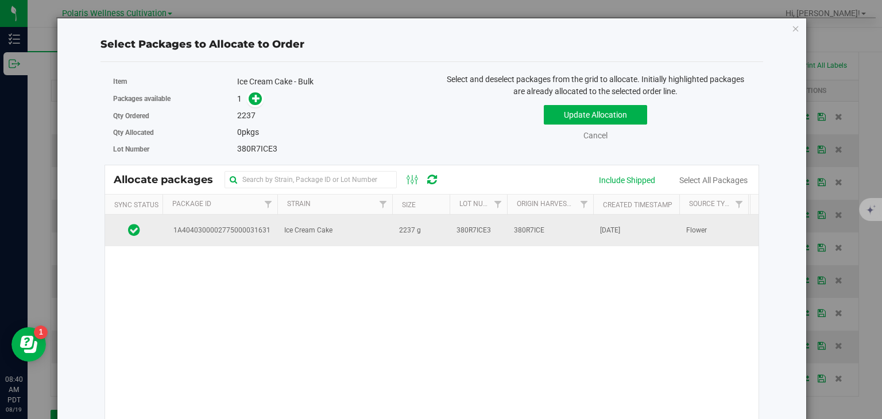
click at [379, 215] on td "Ice Cream Cake" at bounding box center [334, 230] width 115 height 31
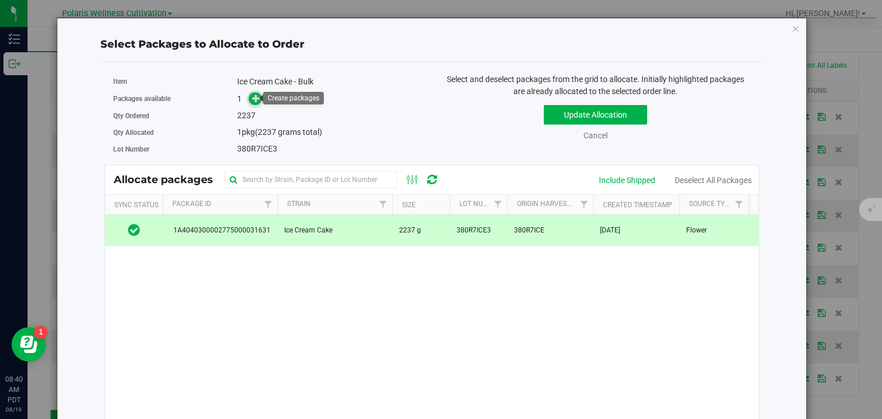
click at [258, 98] on icon at bounding box center [256, 98] width 8 height 8
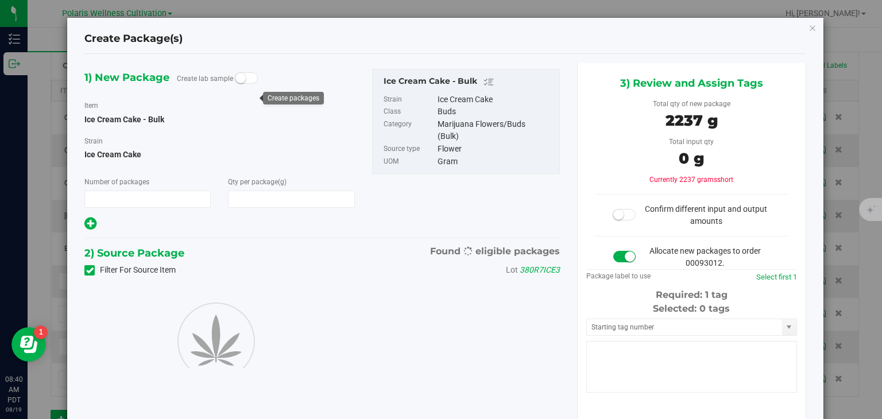
type input "1"
type input "2,237.0000"
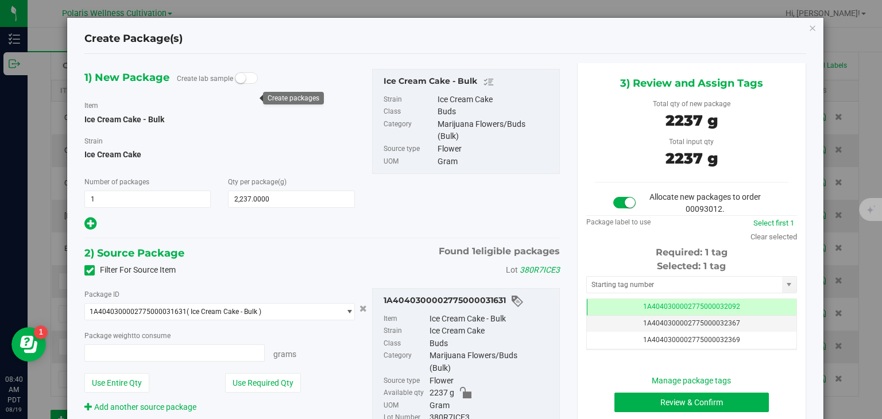
type input "2237.0000 g"
click at [440, 280] on input "text" at bounding box center [684, 285] width 195 height 16
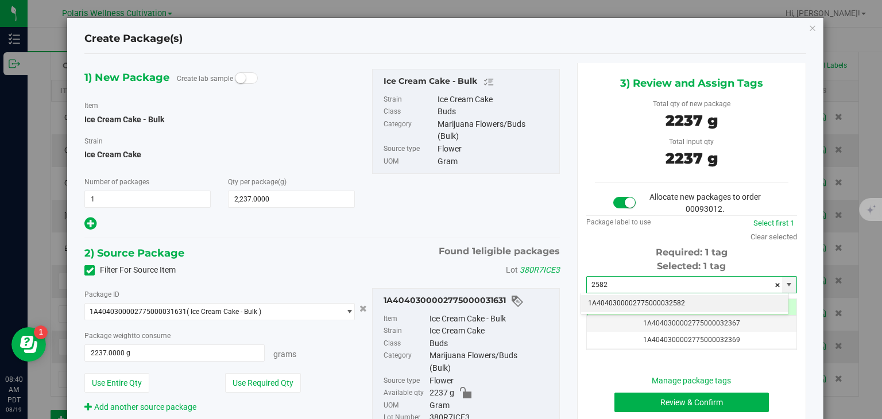
click at [440, 297] on li "1A4040300002775000032582" at bounding box center [684, 303] width 207 height 17
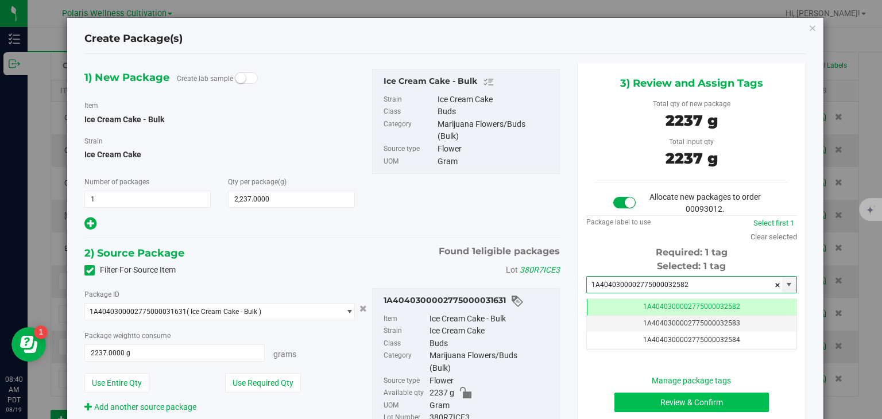
type input "1A4040300002775000032582"
click at [440, 396] on button "Review & Confirm" at bounding box center [692, 403] width 155 height 20
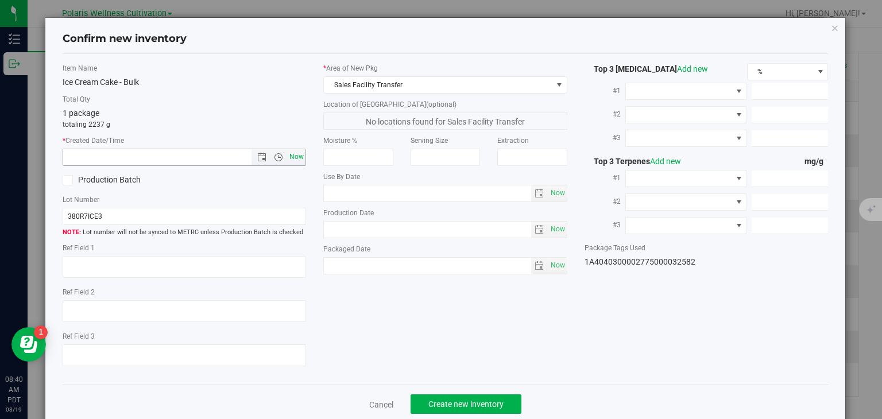
click at [294, 159] on span "Now" at bounding box center [297, 157] width 20 height 17
type input "[DATE] 8:40 AM"
click at [440, 404] on button "Create new inventory" at bounding box center [466, 405] width 111 height 20
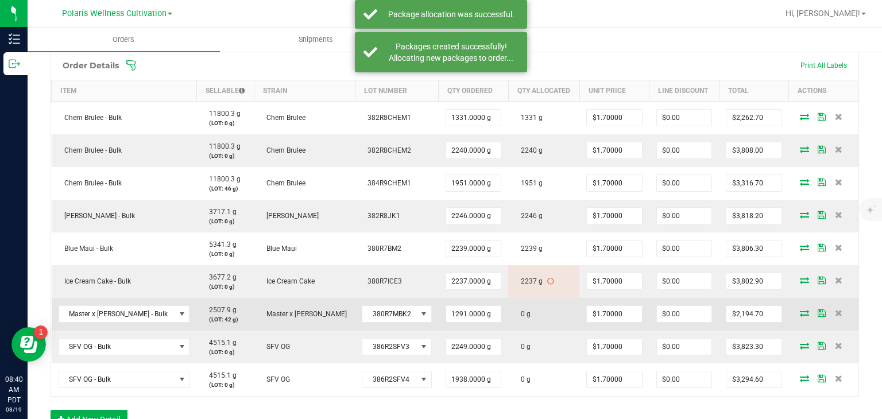
click at [440, 315] on icon at bounding box center [804, 313] width 9 height 7
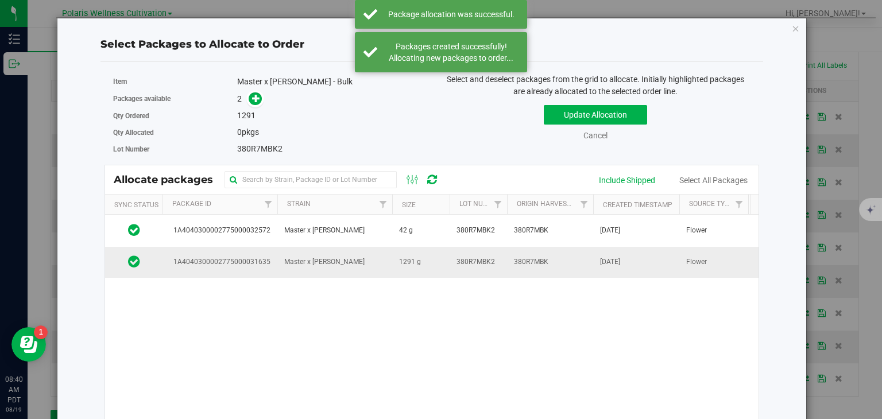
click at [440, 263] on td "380R7MBK2" at bounding box center [478, 262] width 57 height 31
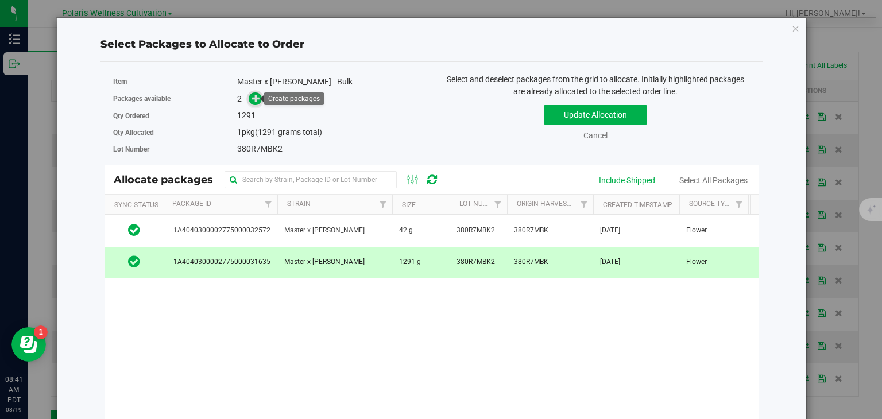
click at [255, 102] on icon at bounding box center [256, 98] width 8 height 8
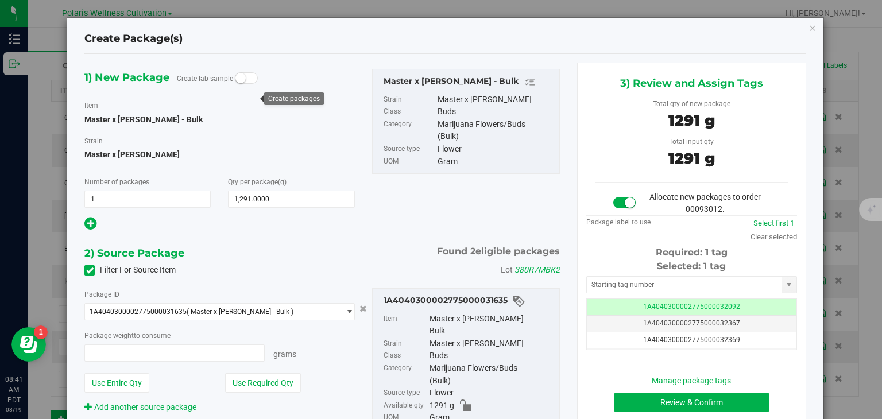
type input "1291.0000 g"
click at [440, 286] on input "text" at bounding box center [684, 285] width 195 height 16
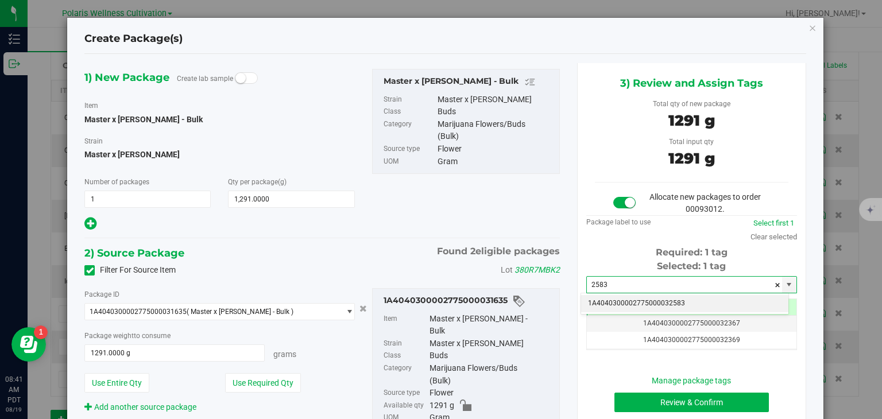
click at [440, 299] on li "1A4040300002775000032583" at bounding box center [684, 303] width 207 height 17
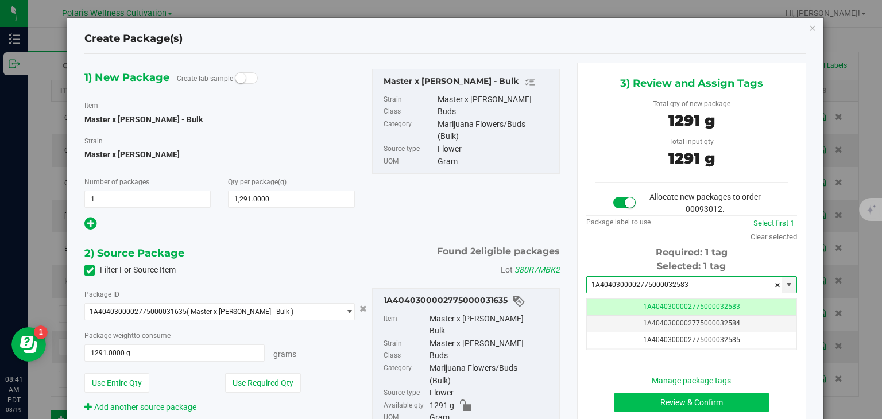
type input "1A4040300002775000032583"
click at [440, 404] on button "Review & Confirm" at bounding box center [692, 403] width 155 height 20
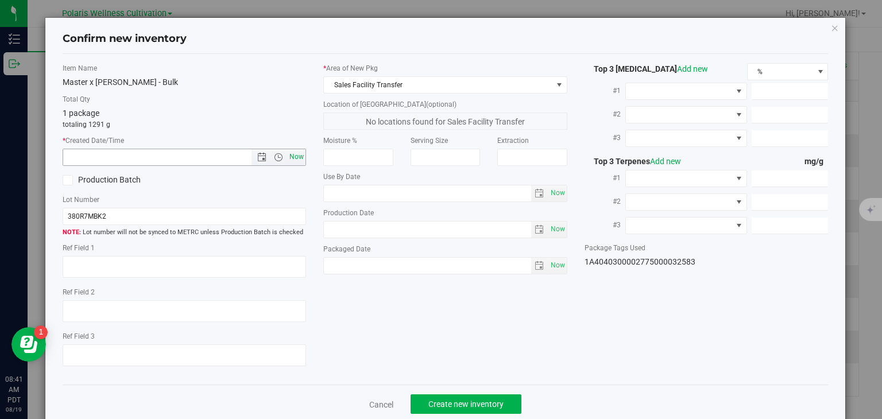
click at [291, 157] on span "Now" at bounding box center [297, 157] width 20 height 17
type input "[DATE] 8:41 AM"
click at [440, 402] on span "Create new inventory" at bounding box center [466, 404] width 75 height 9
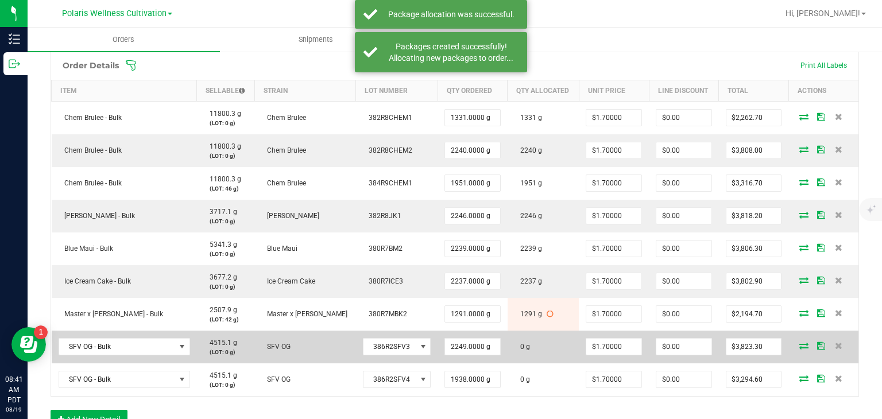
click at [440, 346] on icon at bounding box center [804, 345] width 9 height 7
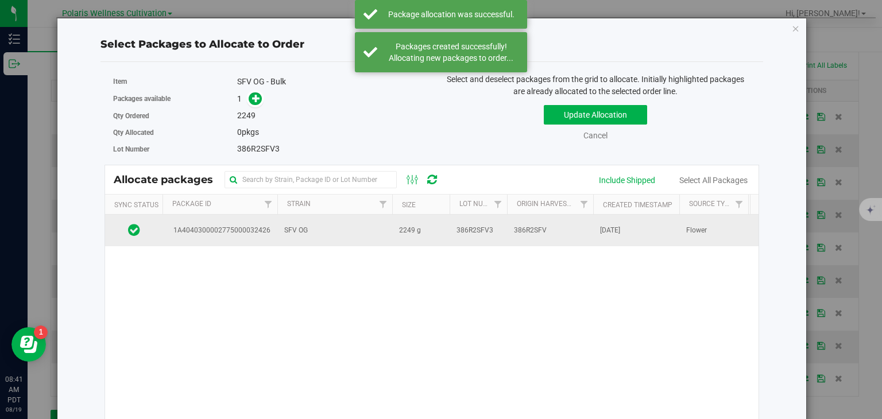
click at [440, 236] on td "386R2SFV" at bounding box center [550, 230] width 86 height 31
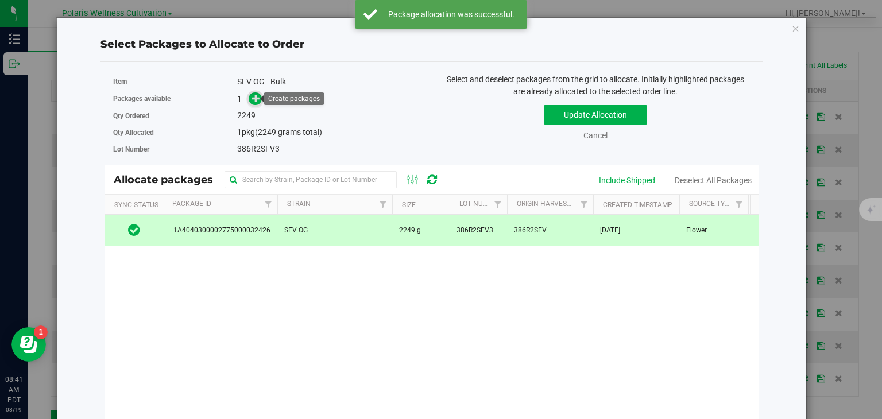
click at [249, 97] on span at bounding box center [255, 98] width 13 height 13
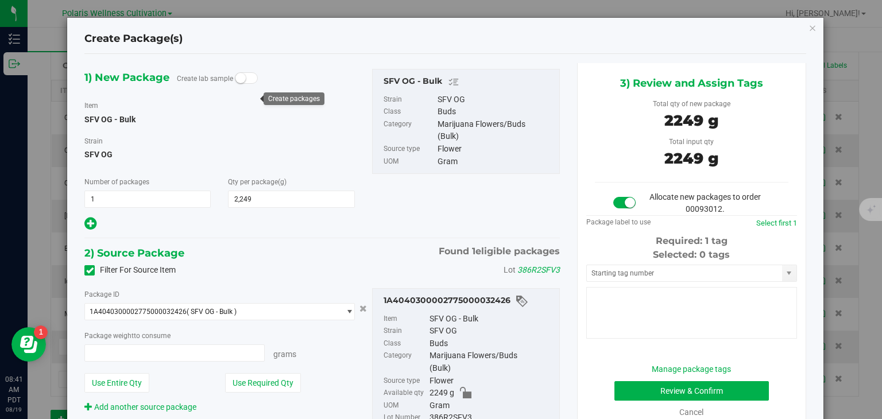
type input "2,249.0000"
type input "2249.0000 g"
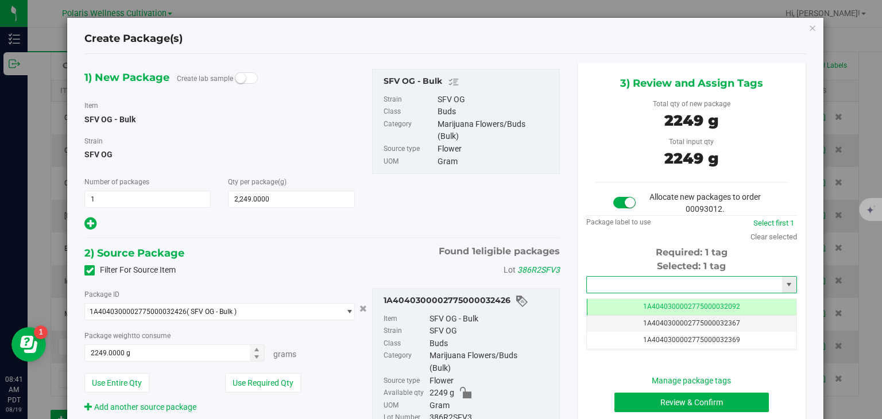
click at [440, 285] on input "text" at bounding box center [684, 285] width 195 height 16
click at [440, 308] on li "1A4040300002775000032584" at bounding box center [684, 303] width 207 height 17
type input "1A4040300002775000032584"
click at [440, 403] on button "Review & Confirm" at bounding box center [692, 403] width 155 height 20
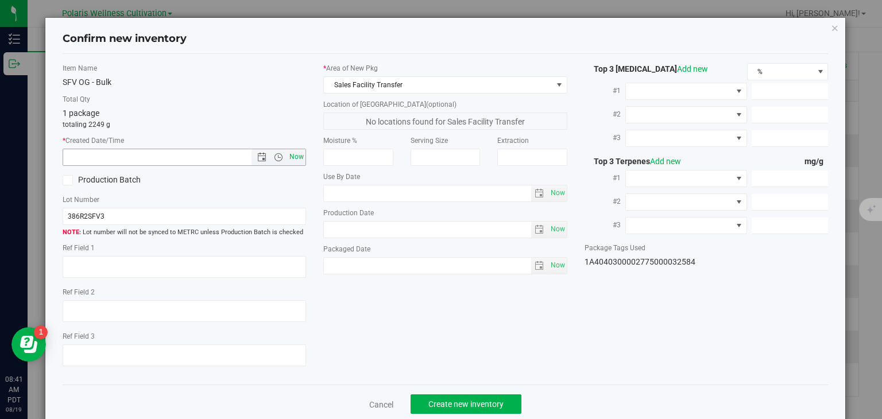
click at [294, 154] on span "Now" at bounding box center [297, 157] width 20 height 17
type input "[DATE] 8:41 AM"
click at [440, 398] on button "Create new inventory" at bounding box center [466, 405] width 111 height 20
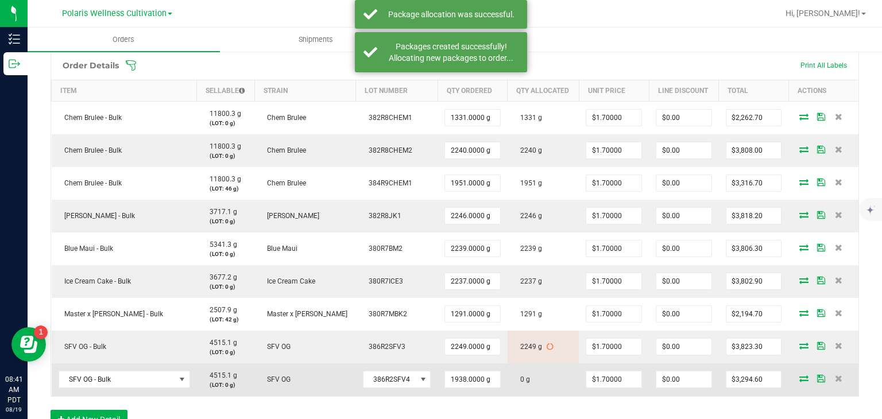
click at [440, 375] on icon at bounding box center [804, 378] width 9 height 7
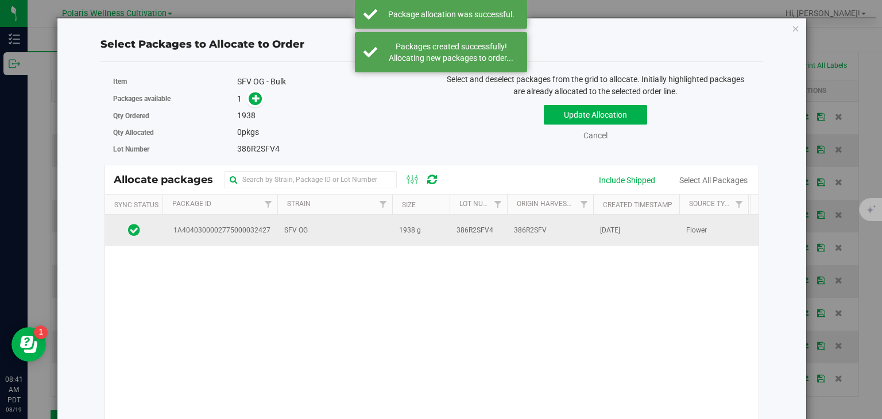
click at [372, 223] on td "SFV OG" at bounding box center [334, 230] width 115 height 31
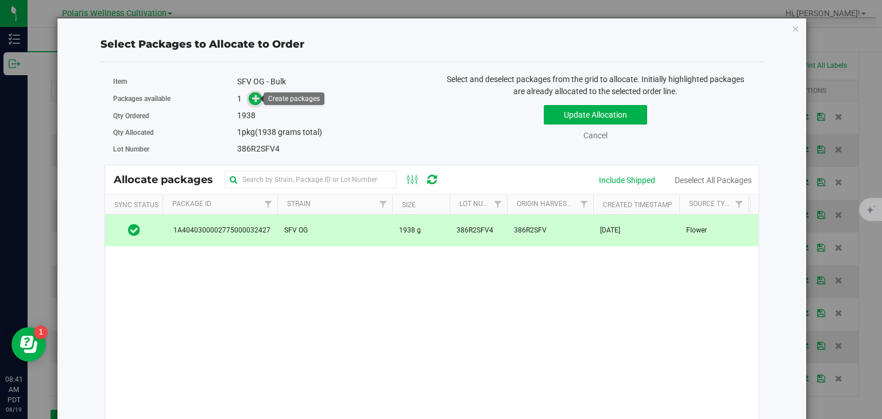
click at [253, 99] on icon at bounding box center [256, 98] width 8 height 8
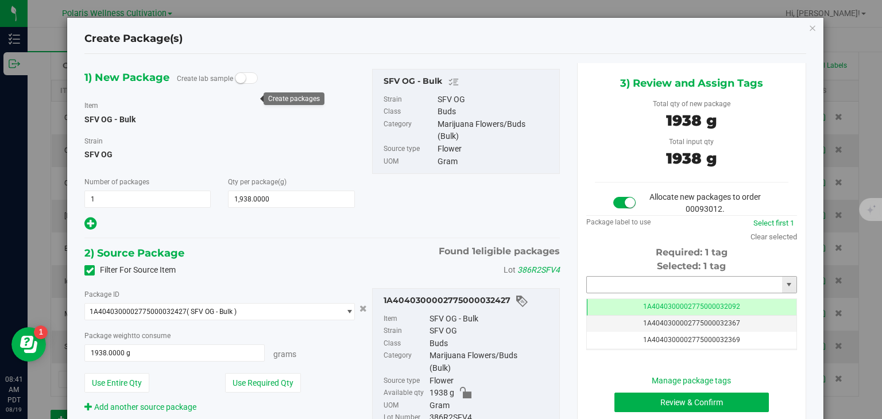
click at [440, 284] on input "text" at bounding box center [684, 285] width 195 height 16
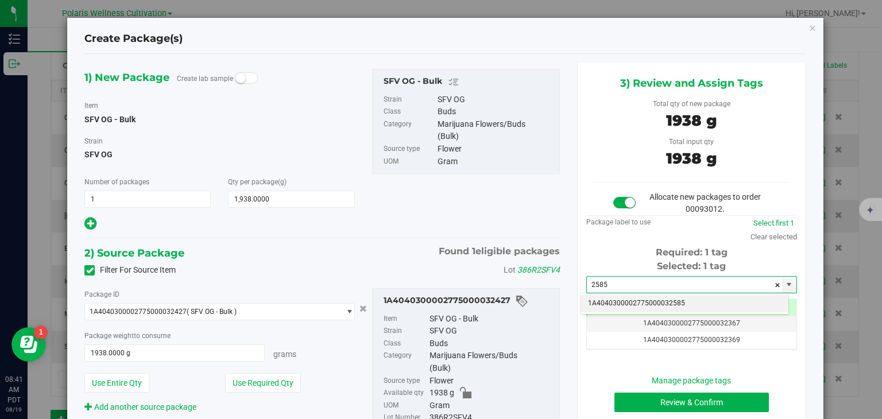
click at [440, 302] on li "1A4040300002775000032585" at bounding box center [684, 303] width 207 height 17
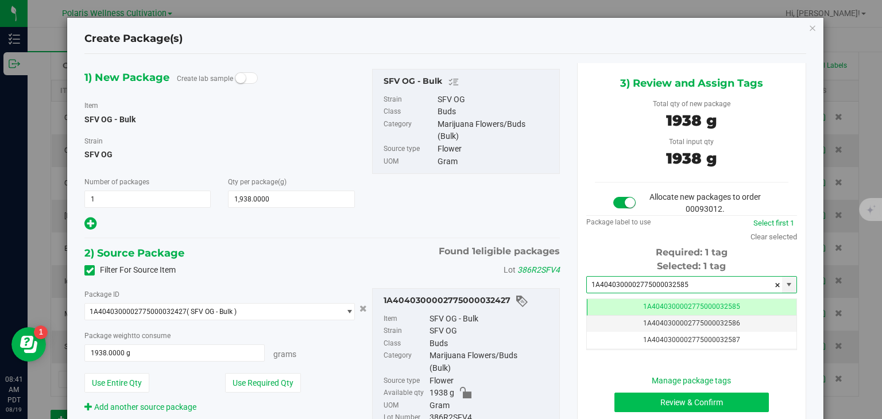
type input "1A4040300002775000032585"
click at [440, 400] on button "Review & Confirm" at bounding box center [692, 403] width 155 height 20
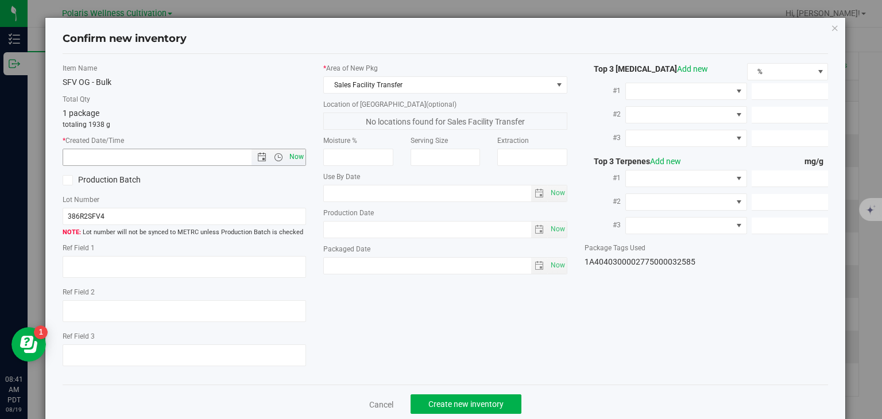
click at [292, 155] on span "Now" at bounding box center [297, 157] width 20 height 17
type input "[DATE] 8:41 AM"
click at [440, 406] on span "Create new inventory" at bounding box center [466, 404] width 75 height 9
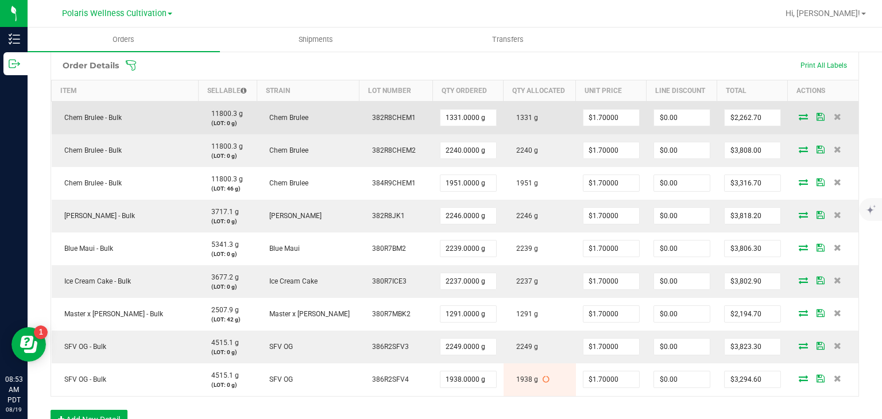
click at [242, 104] on td "11800.3 g (LOT: 0 g)" at bounding box center [228, 117] width 58 height 33
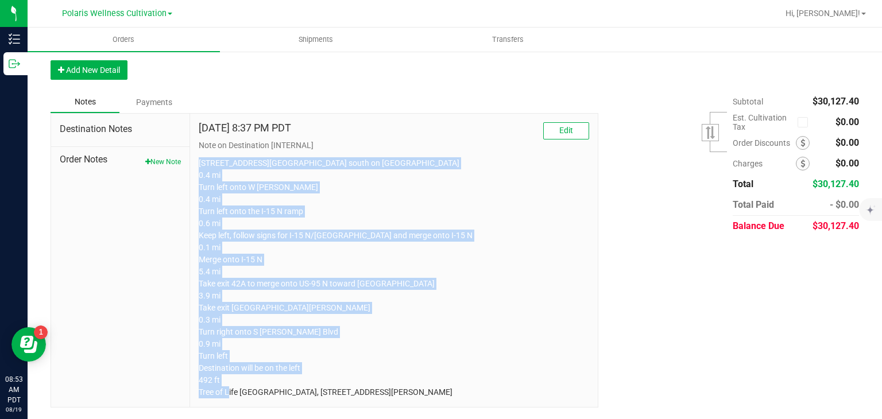
scroll to position [684, 0]
drag, startPoint x: 196, startPoint y: 279, endPoint x: 608, endPoint y: 446, distance: 444.5
click at [440, 419] on html "Inventory Outbound 08:53 AM PDT [DATE] 08/19 Polaris Wellness Cultivation Hi, […" at bounding box center [441, 209] width 882 height 419
copy p "[STREET_ADDRESS][GEOGRAPHIC_DATA] south on [GEOGRAPHIC_DATA] 0.4 mi Turn left o…"
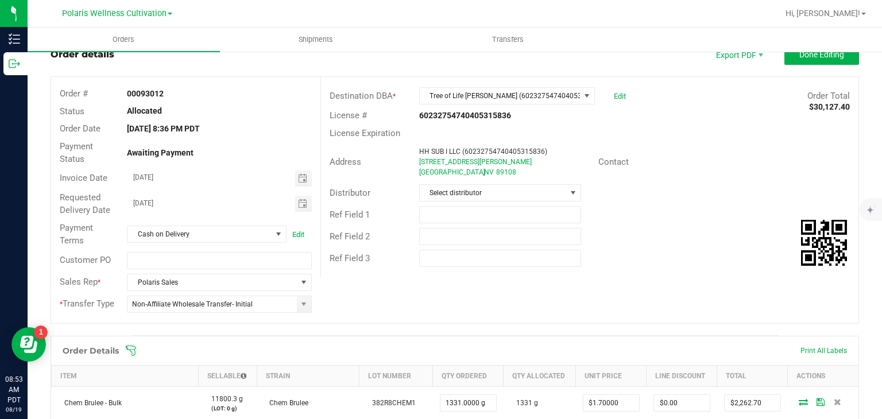
scroll to position [0, 0]
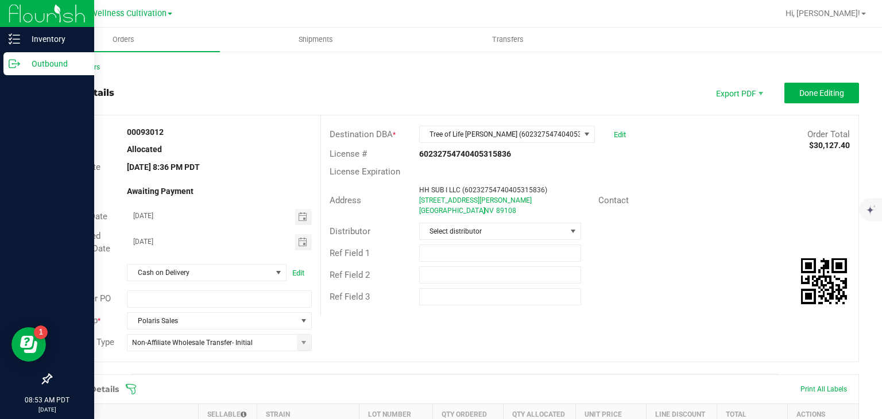
click at [39, 70] on p "Outbound" at bounding box center [54, 64] width 69 height 14
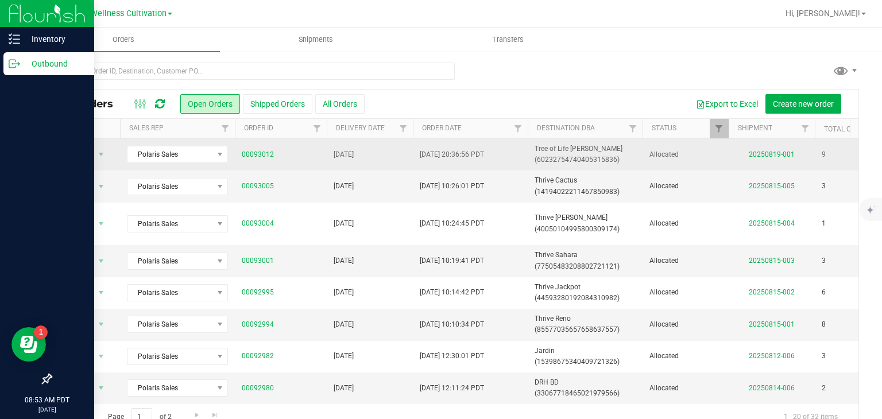
click at [440, 155] on span "[DATE] 20:36:56 PDT" at bounding box center [452, 154] width 64 height 11
